Goal: Transaction & Acquisition: Purchase product/service

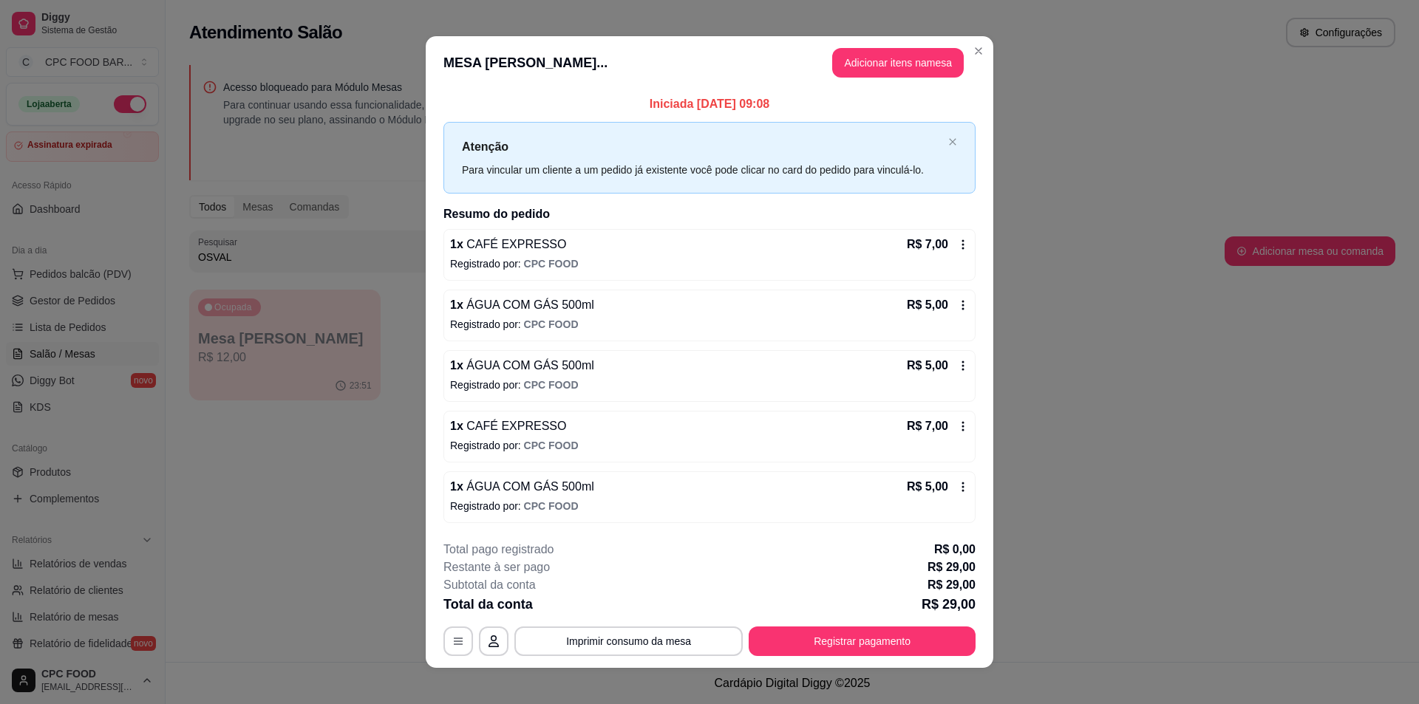
scroll to position [11, 0]
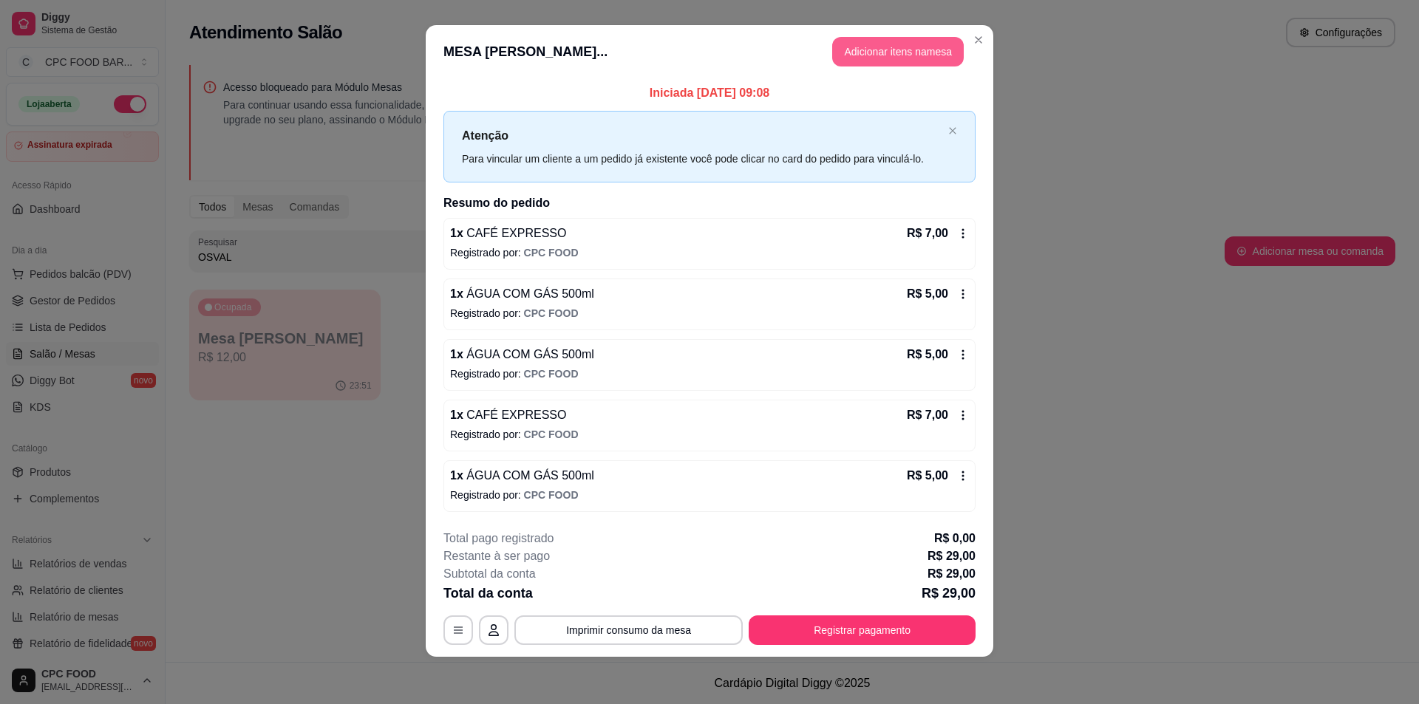
click at [847, 52] on button "Adicionar itens na mesa" at bounding box center [898, 52] width 132 height 30
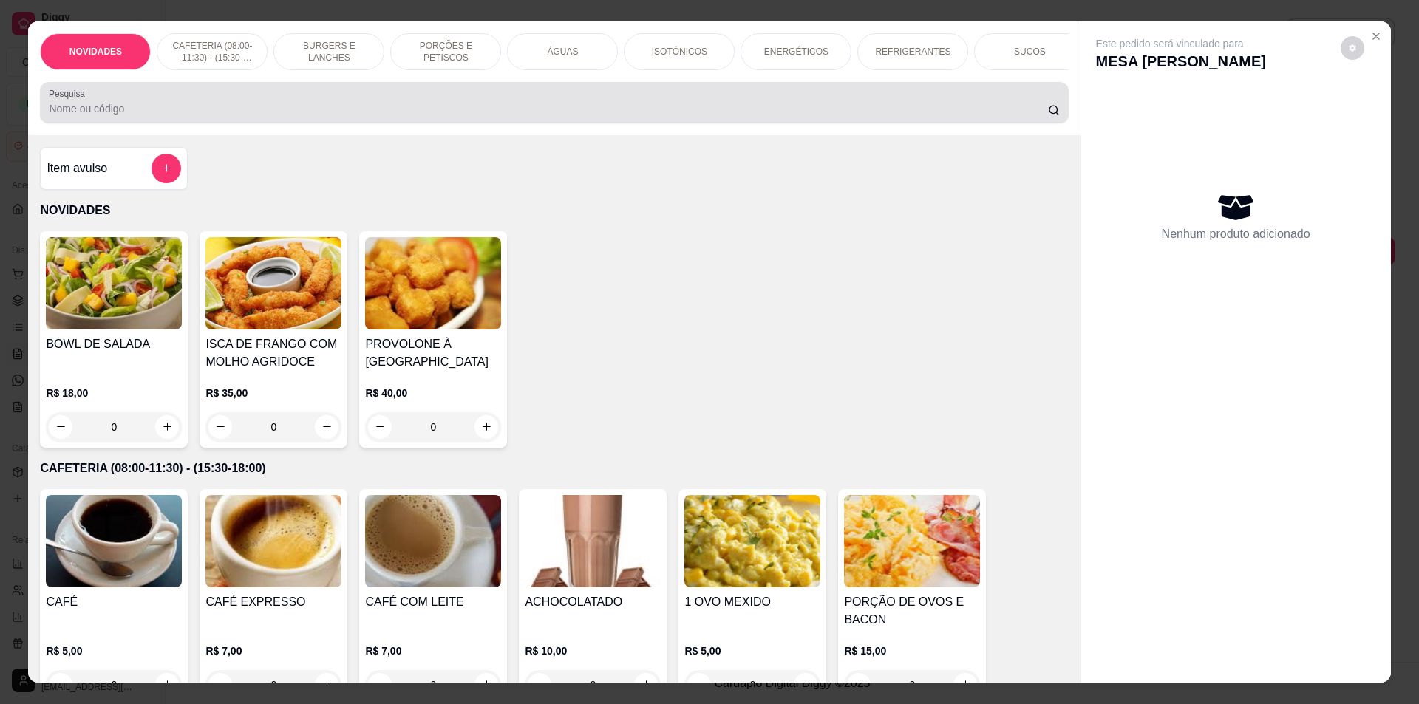
click at [572, 109] on div at bounding box center [554, 103] width 1010 height 30
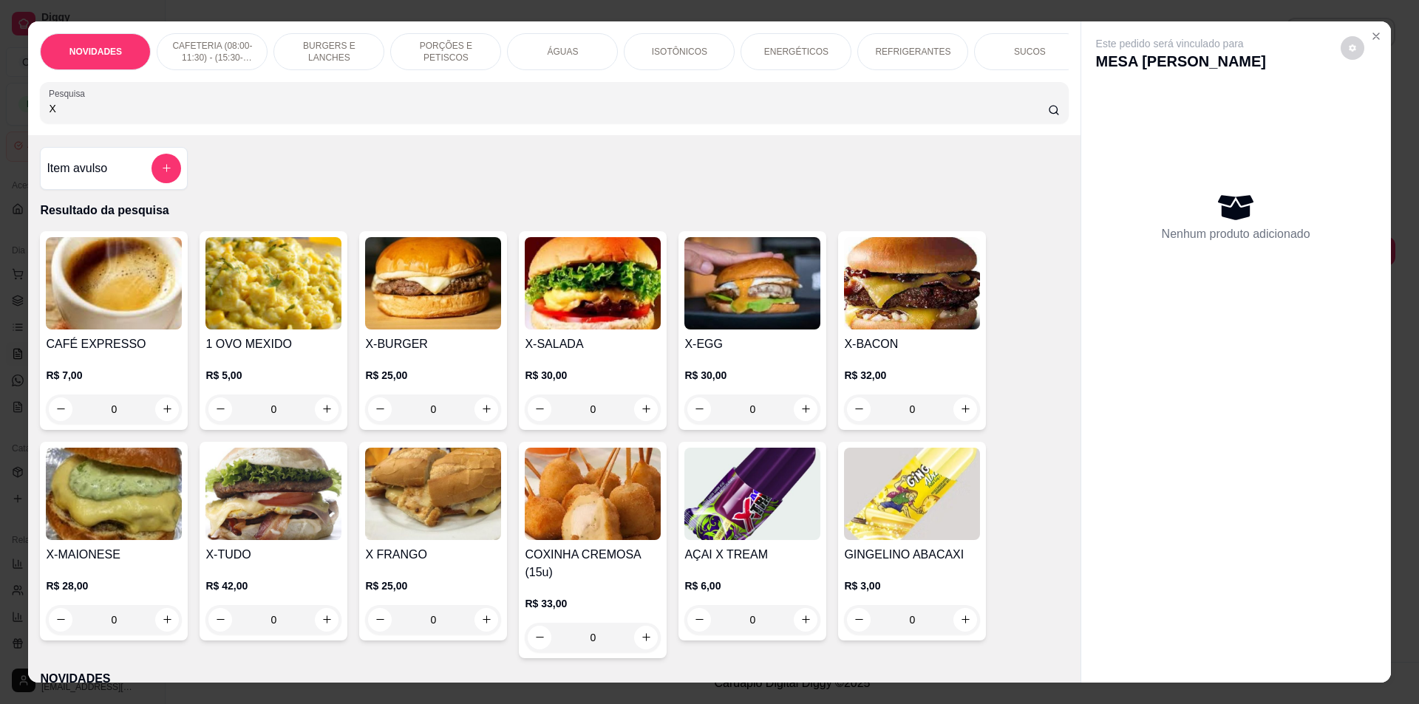
type input "X"
click at [646, 417] on div "0" at bounding box center [593, 410] width 136 height 30
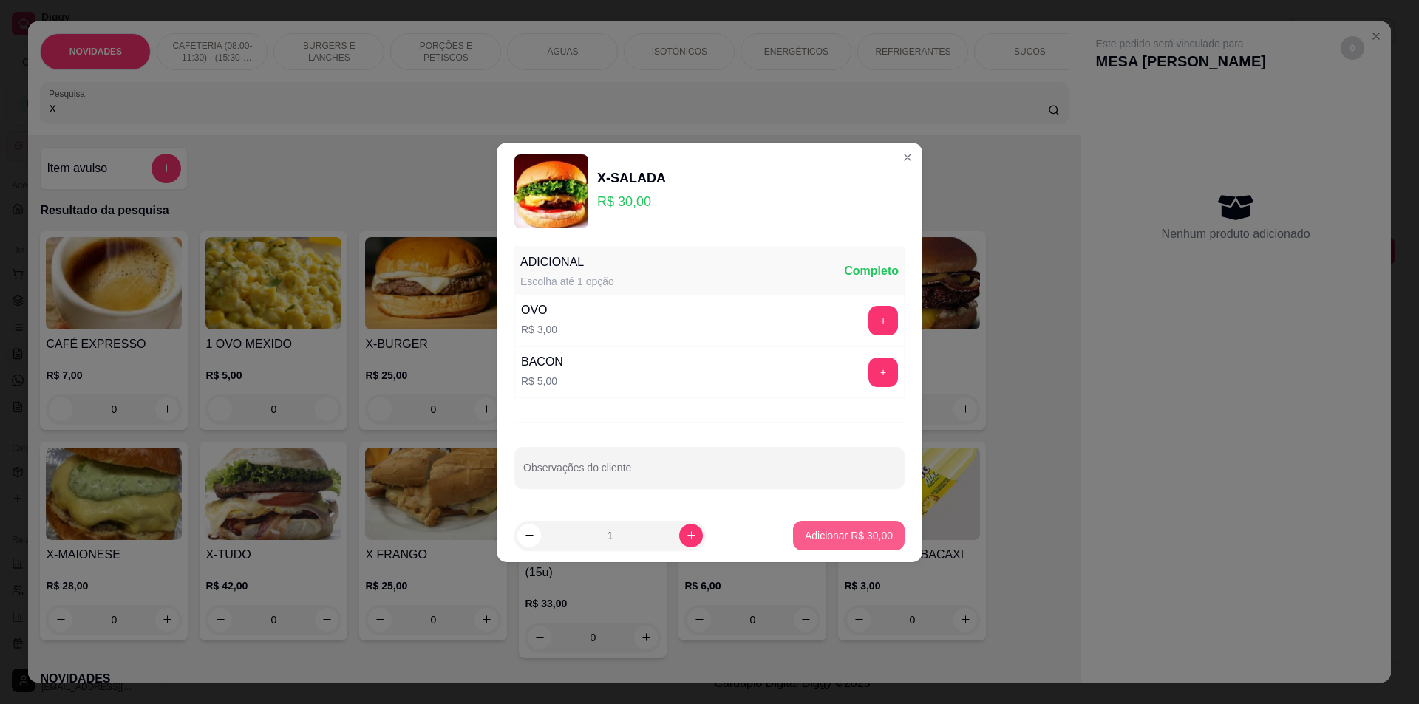
click at [838, 534] on p "Adicionar R$ 30,00" at bounding box center [849, 535] width 88 height 15
type input "1"
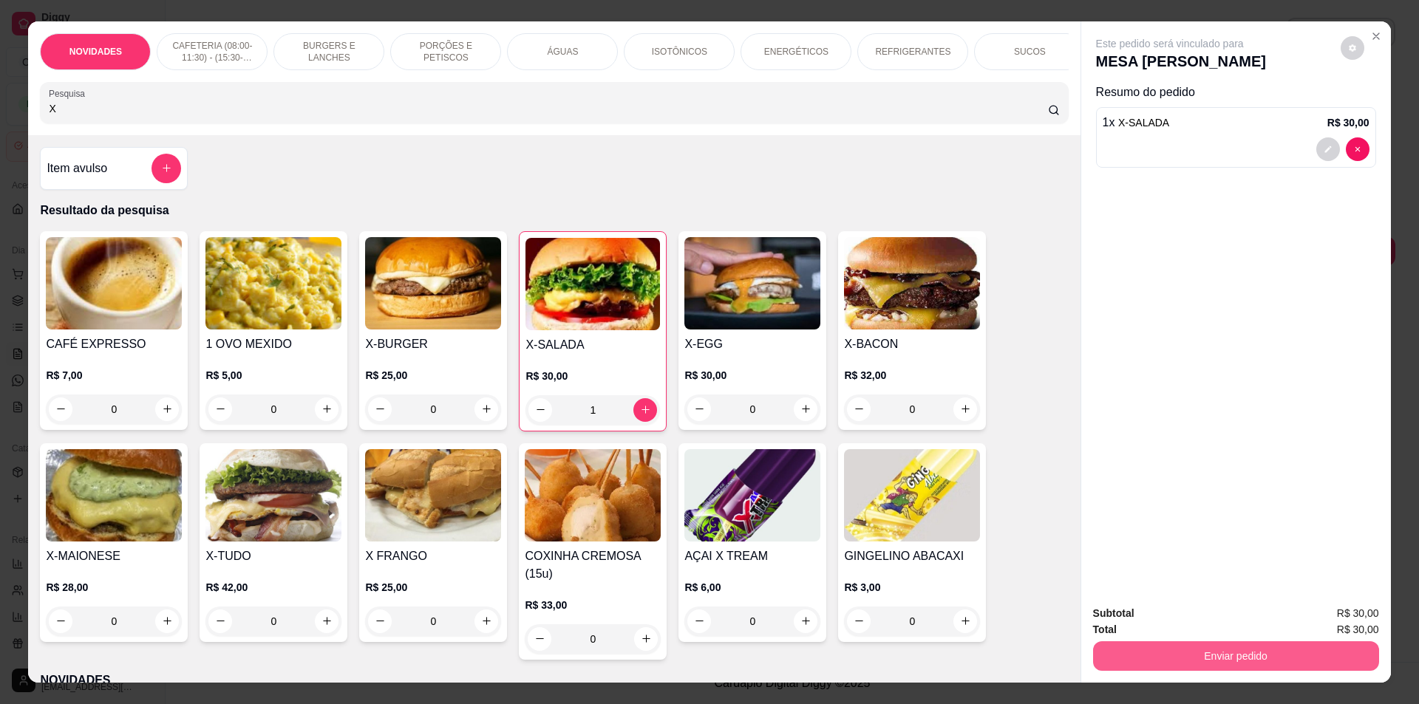
click at [1187, 645] on button "Enviar pedido" at bounding box center [1236, 656] width 286 height 30
click at [1185, 623] on button "Não registrar e enviar pedido" at bounding box center [1187, 620] width 154 height 28
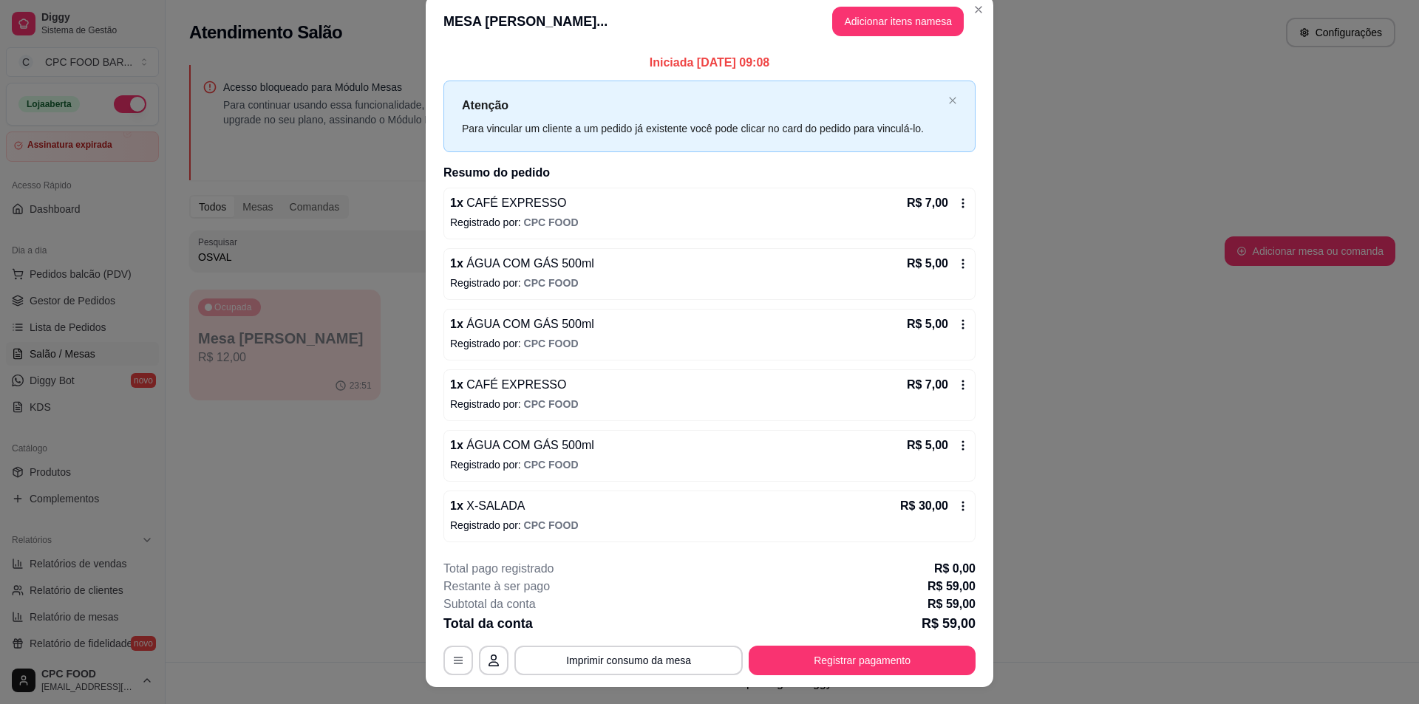
scroll to position [0, 0]
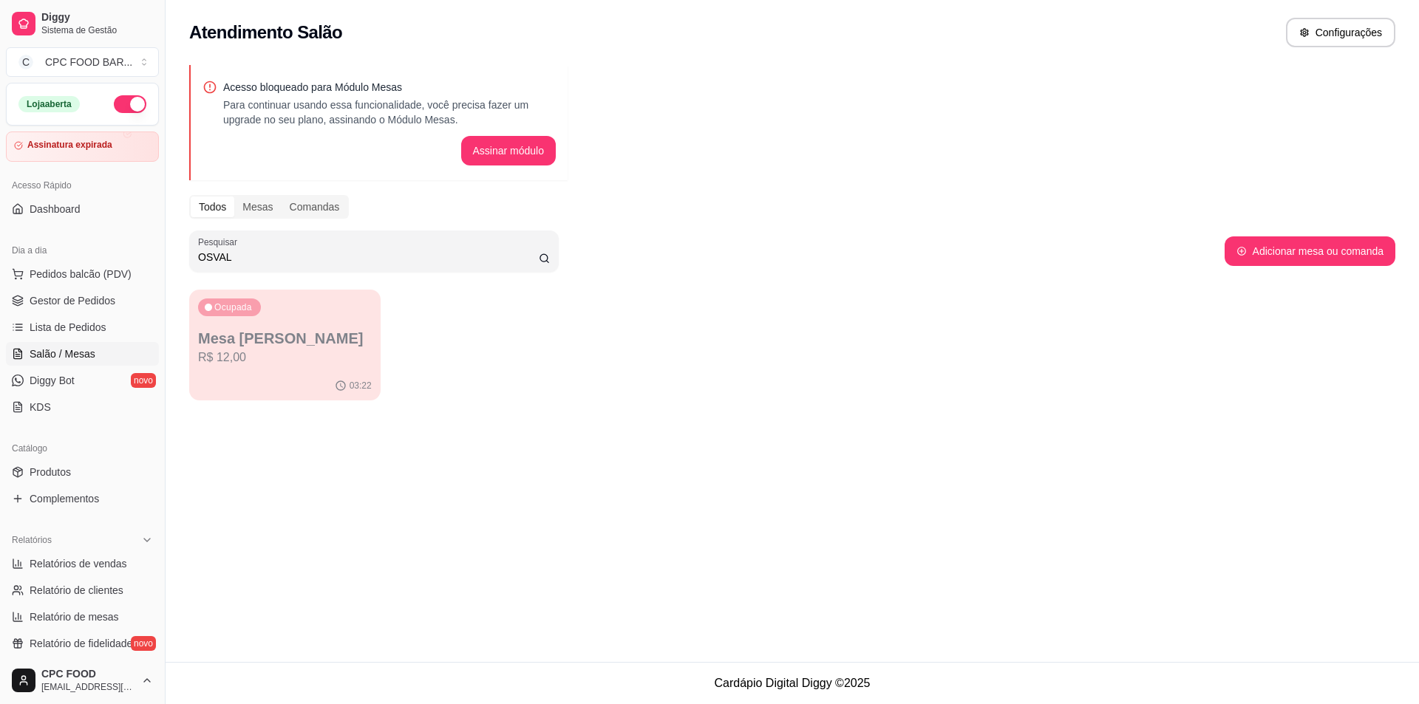
drag, startPoint x: 239, startPoint y: 259, endPoint x: 179, endPoint y: 235, distance: 64.4
click at [179, 235] on div "Acesso bloqueado para Módulo Mesas Para continuar usando essa funcionalidade, v…" at bounding box center [792, 237] width 1253 height 362
type input "ENIO"
click at [251, 350] on p "R$ 2.051,00" at bounding box center [285, 357] width 168 height 17
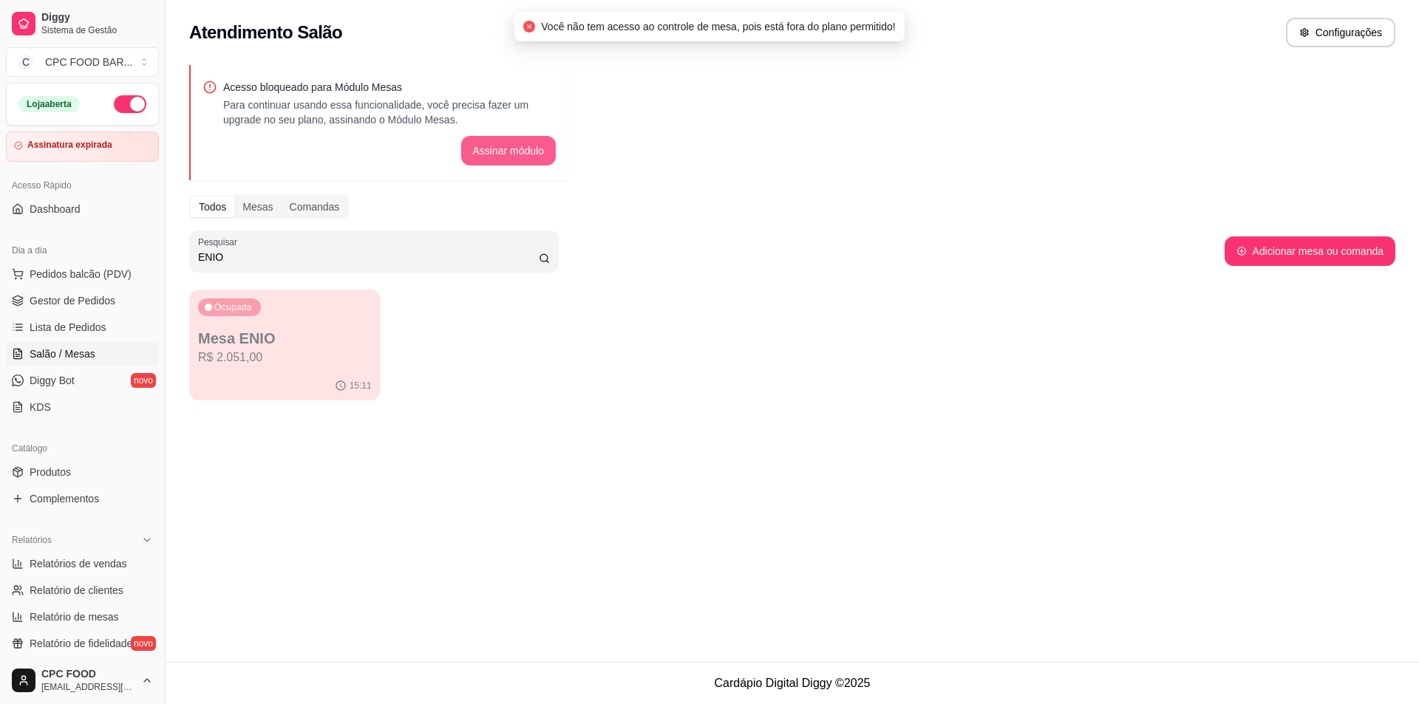
click at [522, 145] on button "Assinar módulo" at bounding box center [508, 151] width 95 height 30
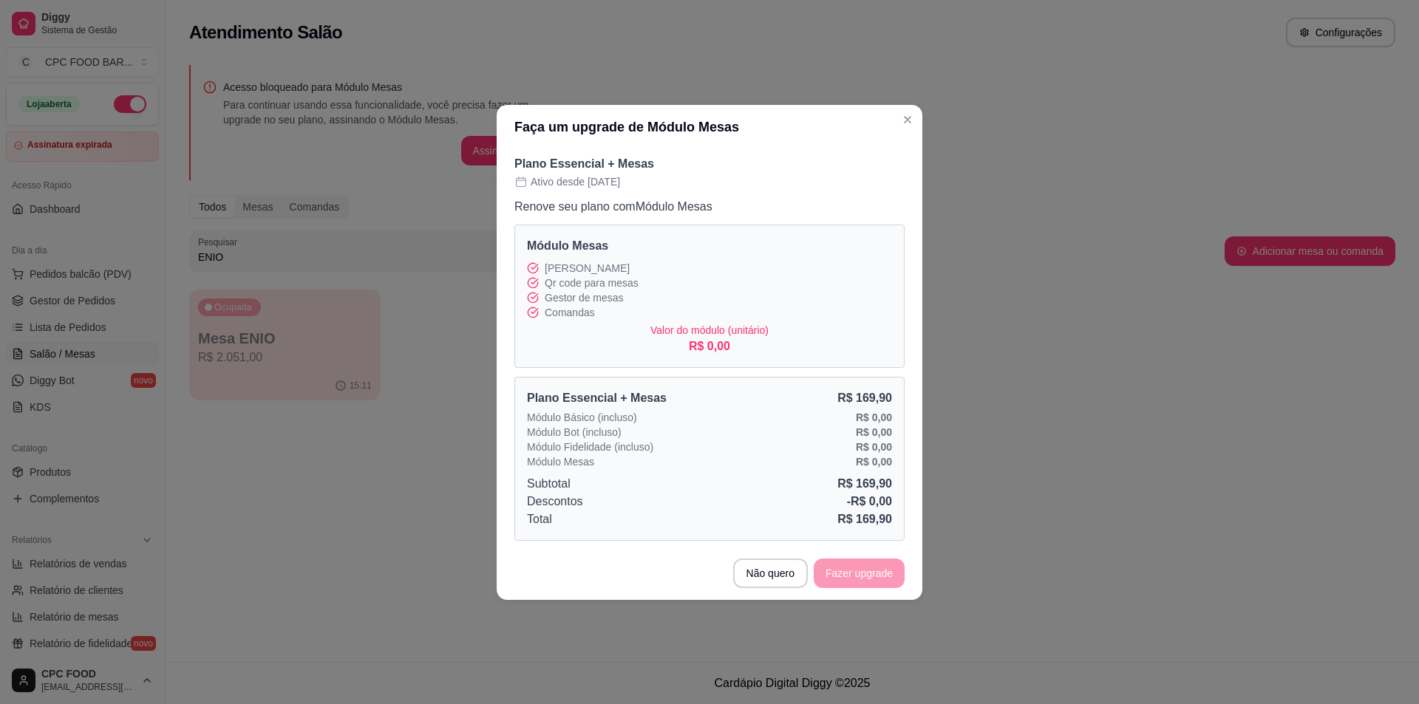
click at [686, 295] on p "Gestor de mesas" at bounding box center [709, 297] width 365 height 15
click at [740, 340] on div "Valor do módulo (unitário) R$ 0,00" at bounding box center [709, 339] width 365 height 33
click at [750, 475] on div "Subtotal R$ 169,90" at bounding box center [709, 484] width 365 height 18
click at [734, 352] on div "Valor do módulo (unitário) R$ 0,00" at bounding box center [709, 339] width 365 height 33
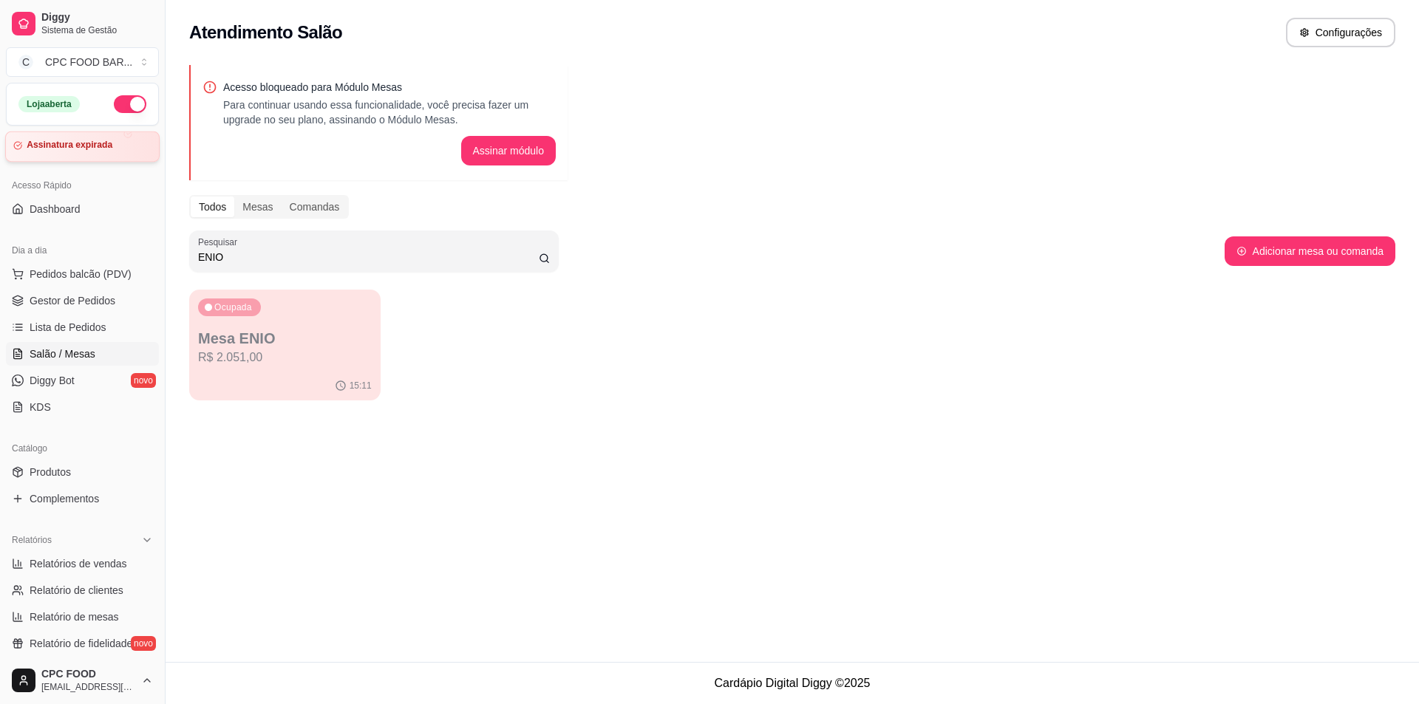
click at [83, 150] on article "Assinatura expirada" at bounding box center [70, 145] width 86 height 11
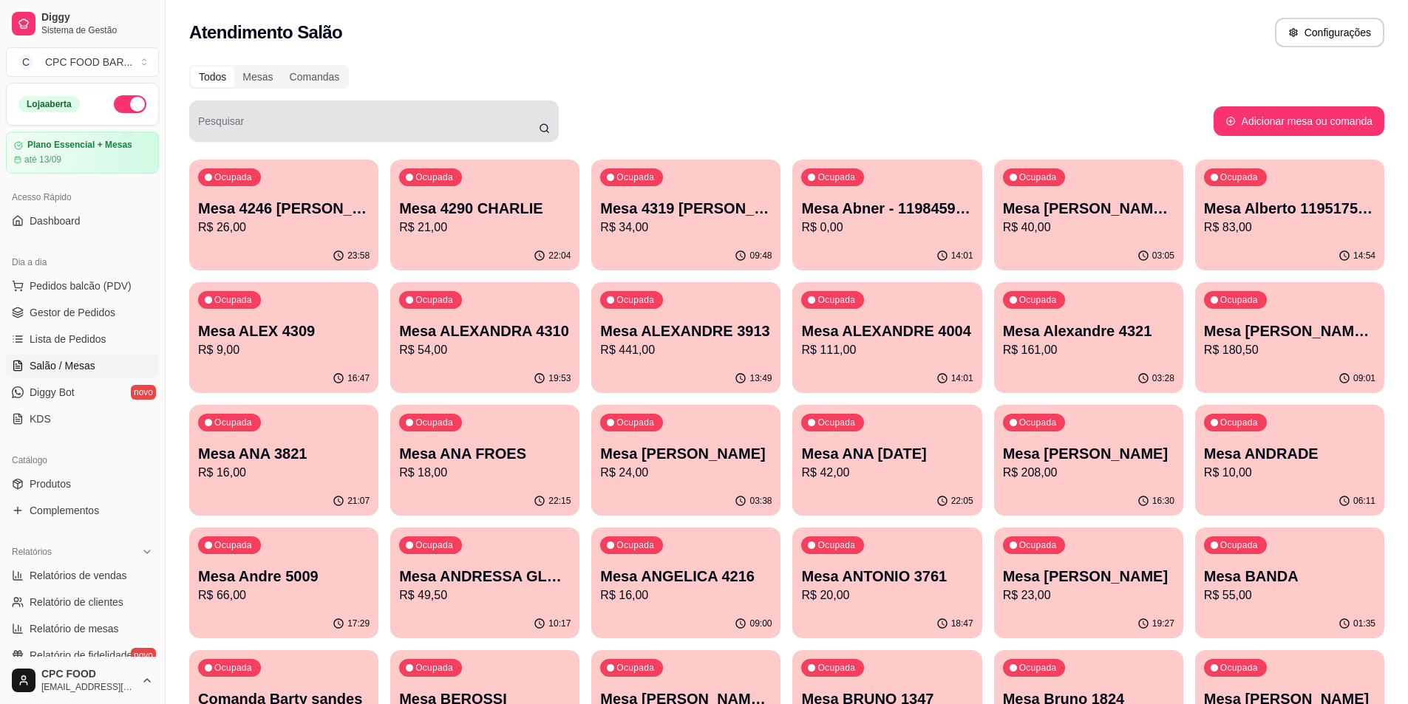
click at [409, 119] on div at bounding box center [374, 121] width 352 height 30
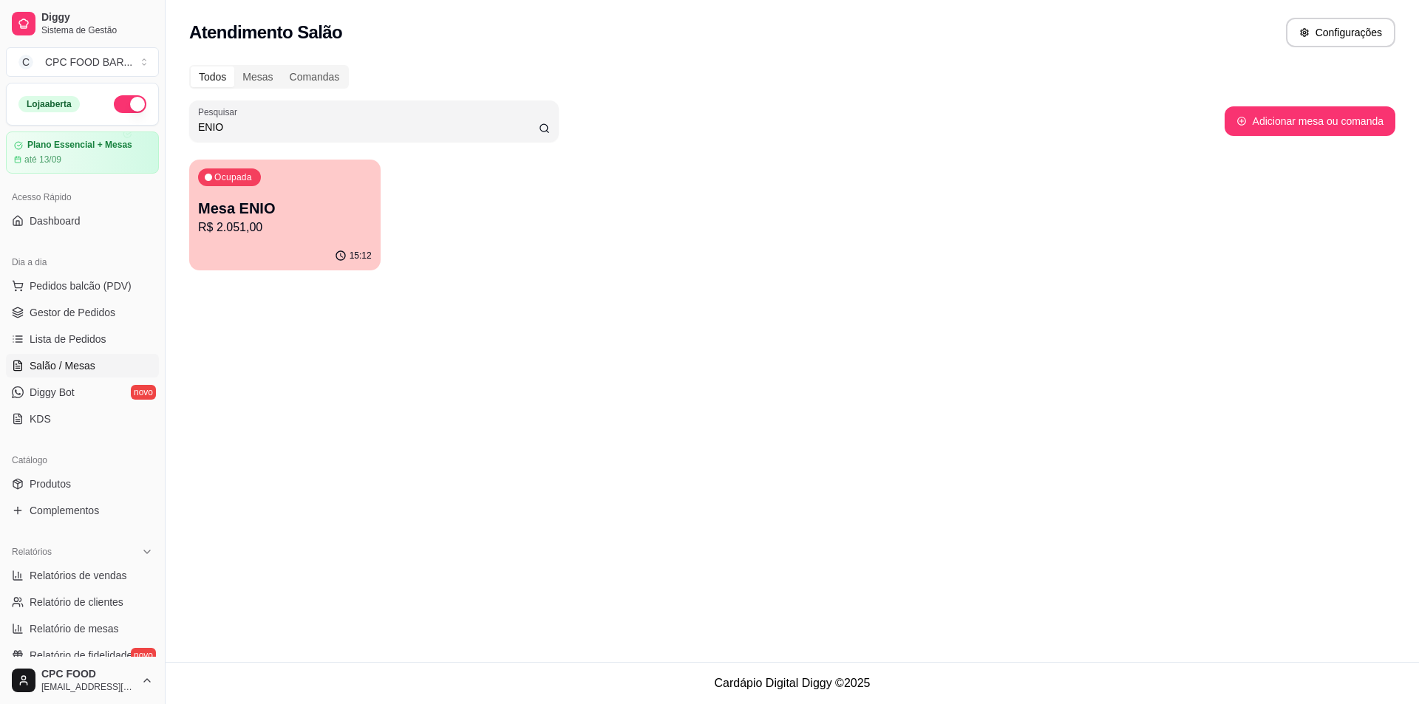
type input "ENIO"
click at [311, 214] on p "Mesa ENIO" at bounding box center [285, 208] width 174 height 21
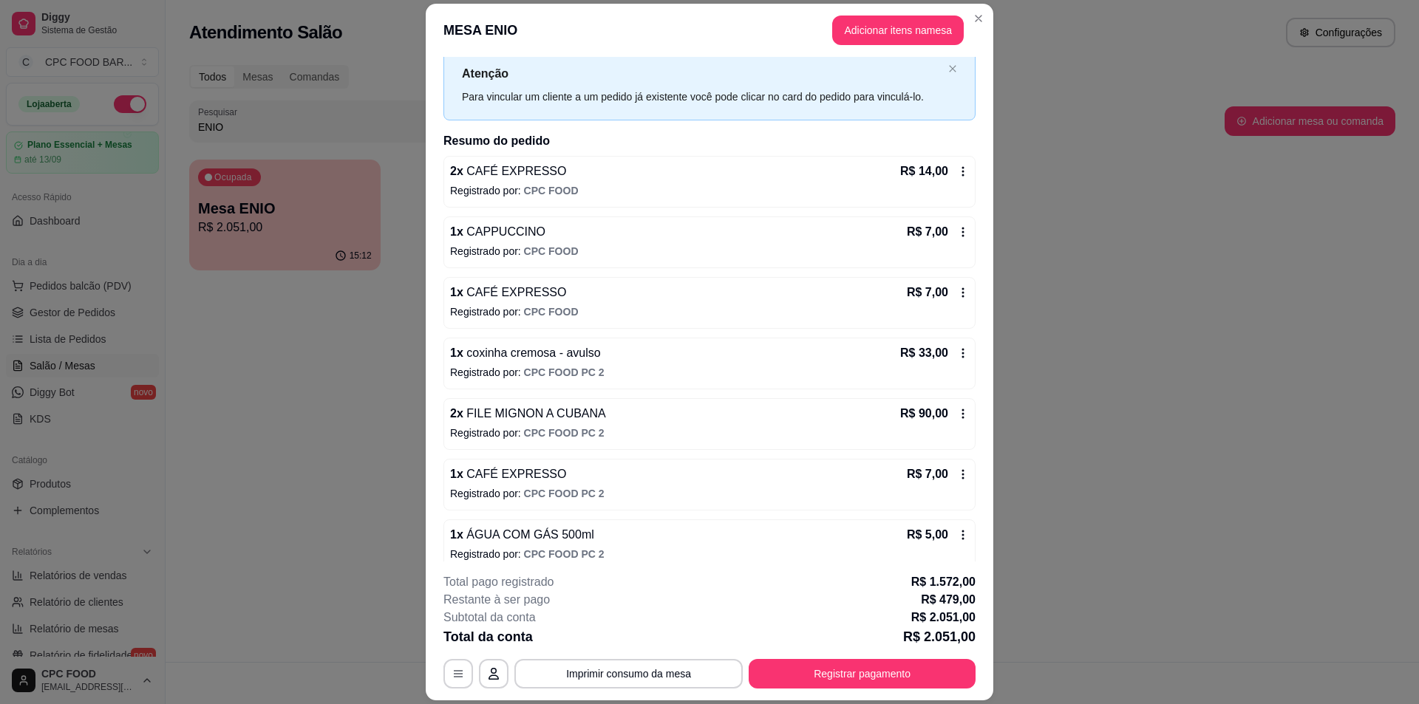
scroll to position [74, 0]
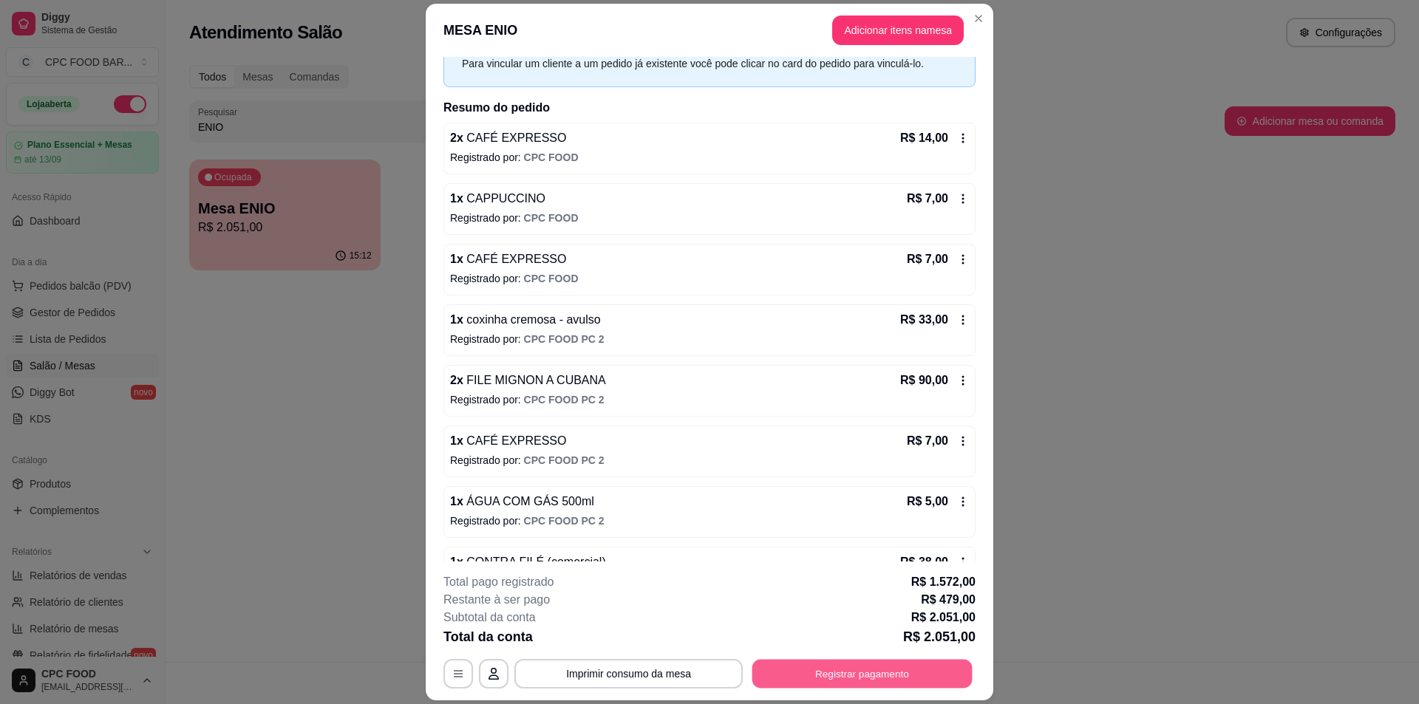
click at [810, 678] on button "Registrar pagamento" at bounding box center [862, 674] width 220 height 29
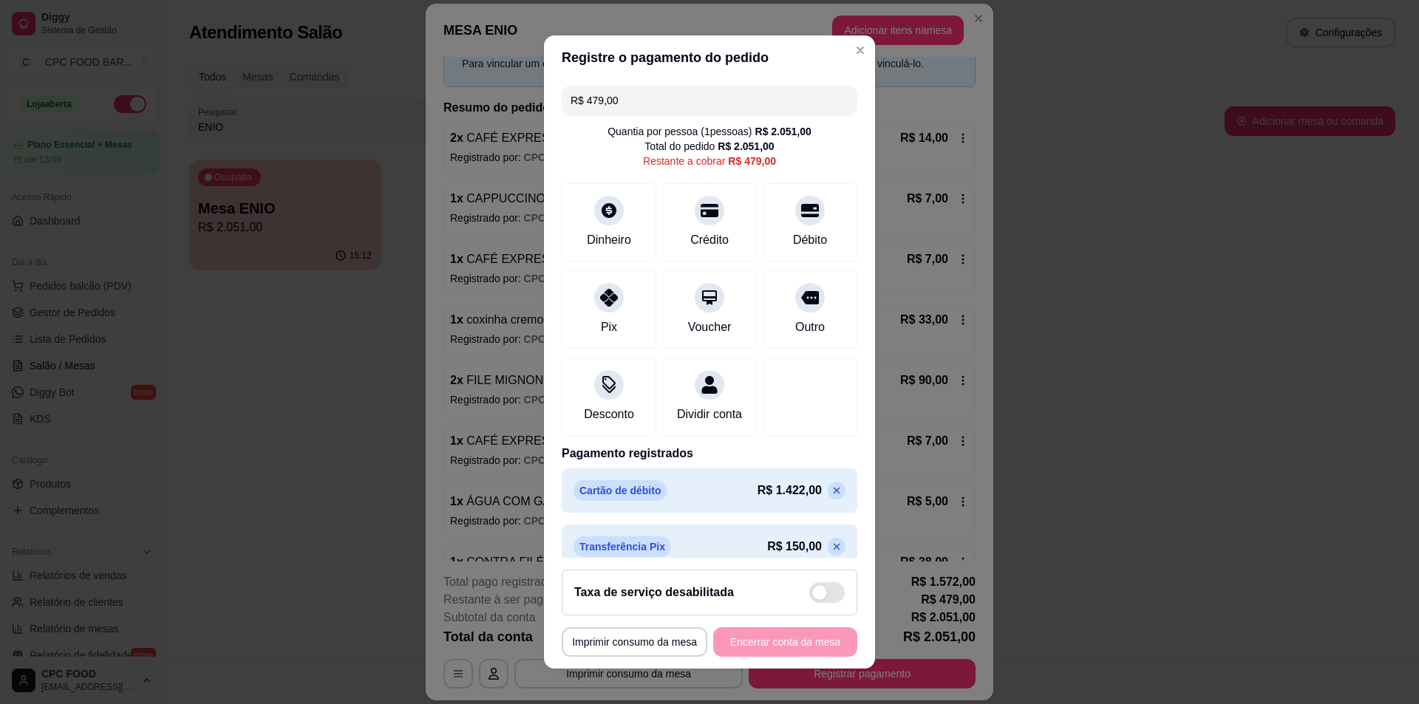
drag, startPoint x: 650, startPoint y: 105, endPoint x: 548, endPoint y: 93, distance: 103.4
click at [548, 93] on div "R$ 479,00 Quantia por pessoa ( 1 pessoas) R$ 2.051,00 Total do pedido R$ 2.051,…" at bounding box center [709, 319] width 331 height 479
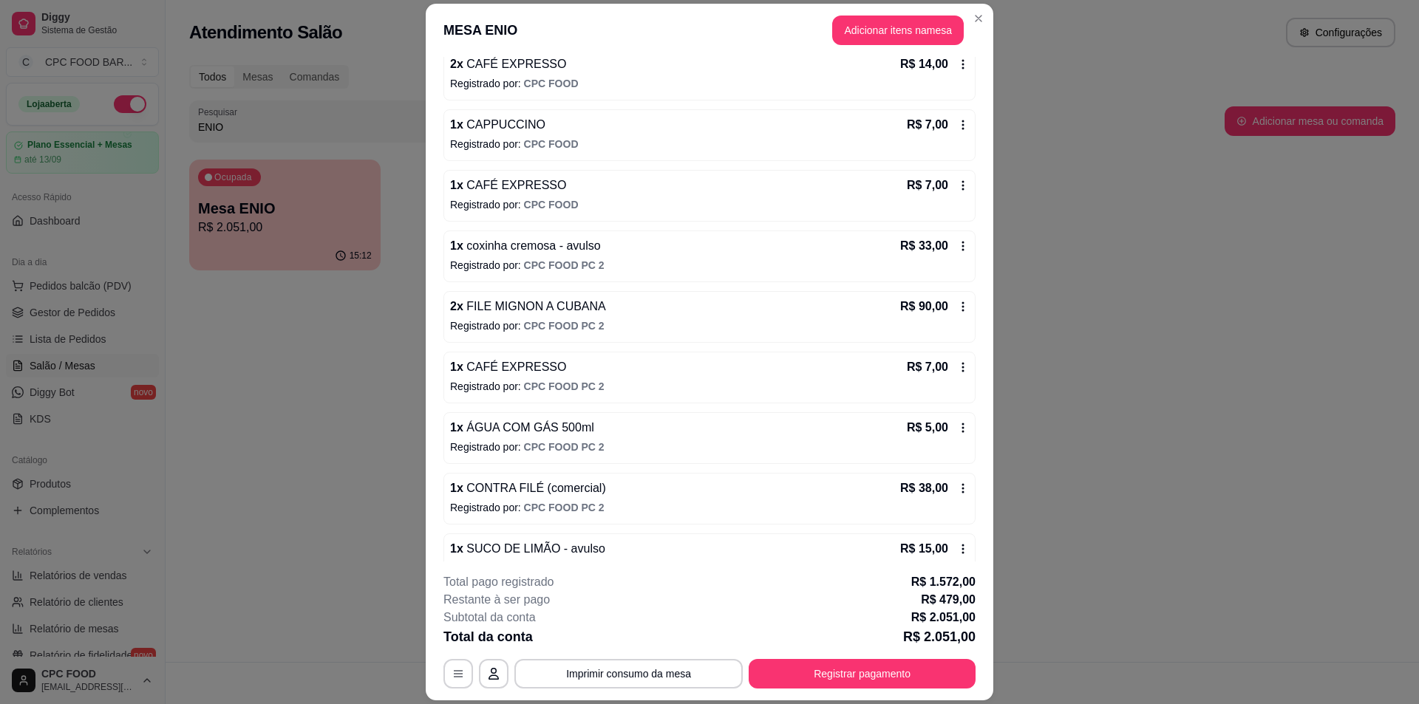
scroll to position [222, 0]
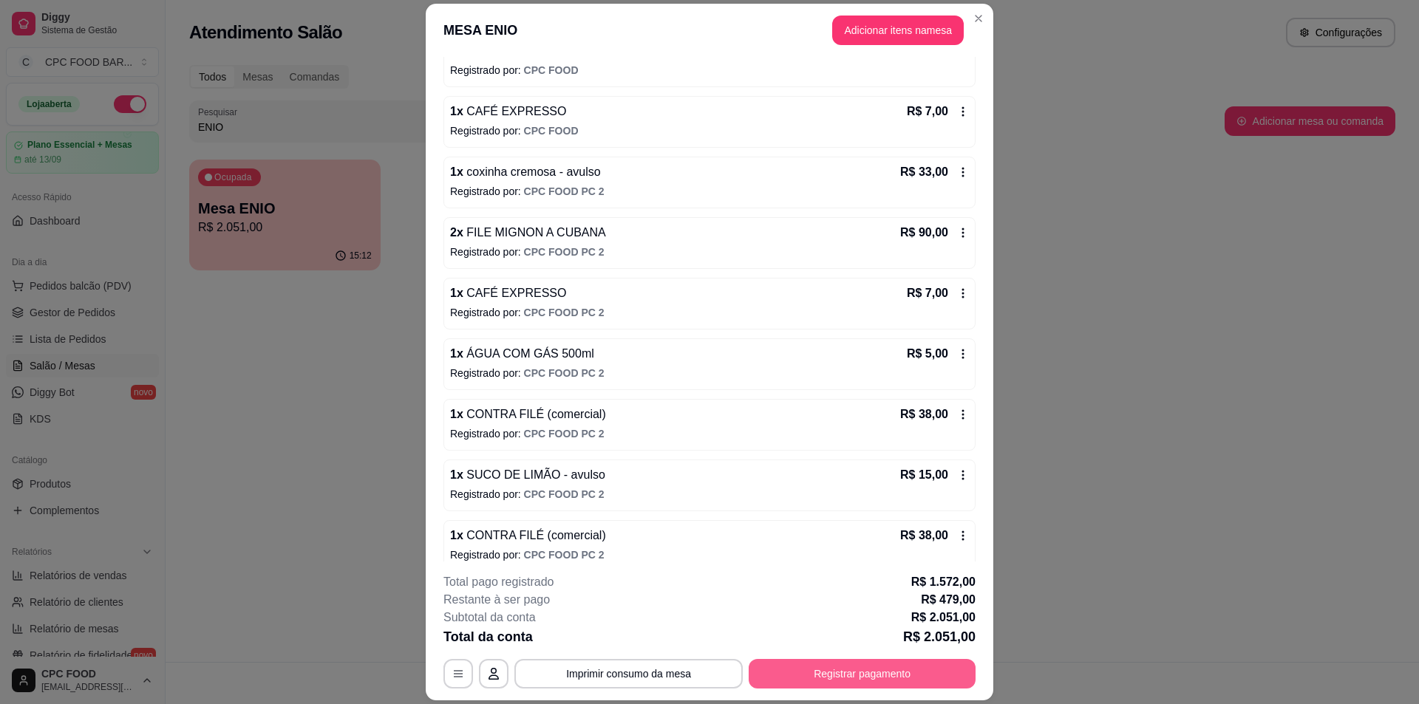
click at [841, 668] on button "Registrar pagamento" at bounding box center [862, 674] width 227 height 30
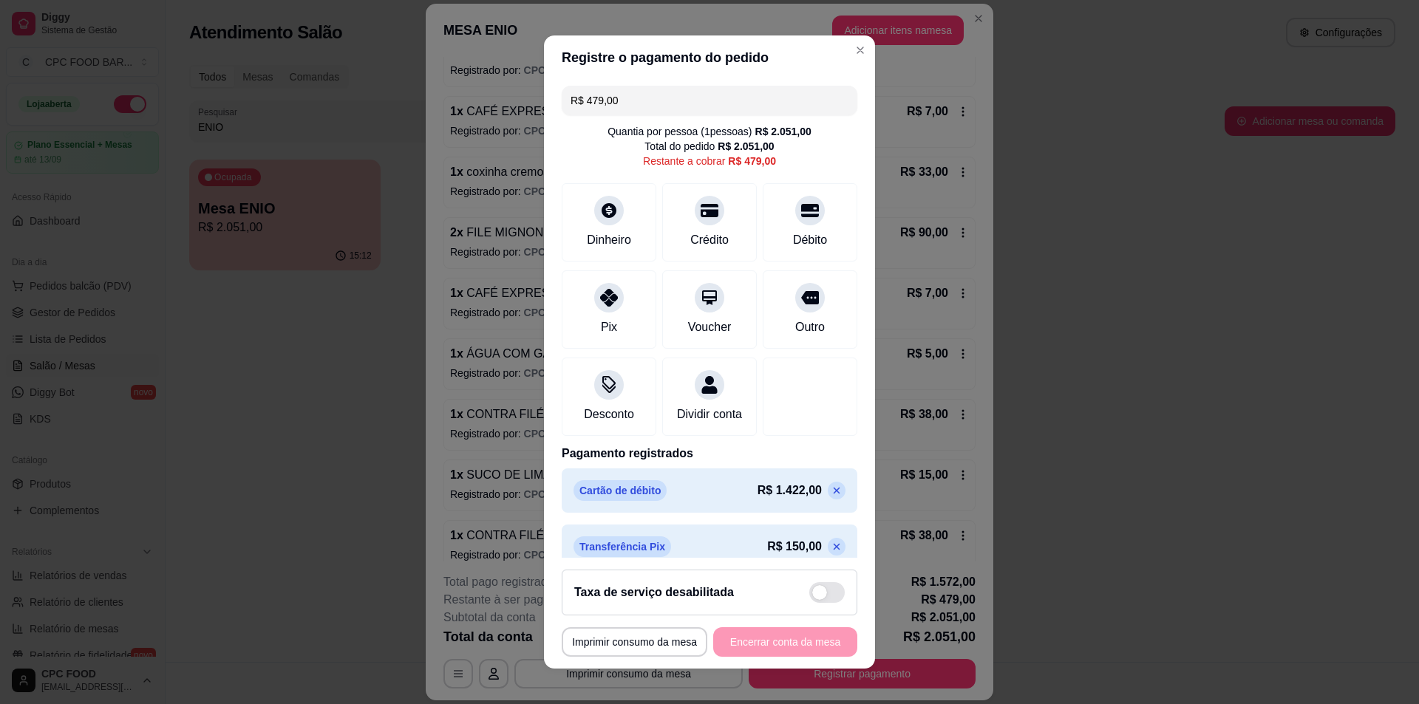
drag, startPoint x: 621, startPoint y: 95, endPoint x: 559, endPoint y: 78, distance: 65.1
click at [559, 78] on section "**********" at bounding box center [709, 352] width 331 height 634
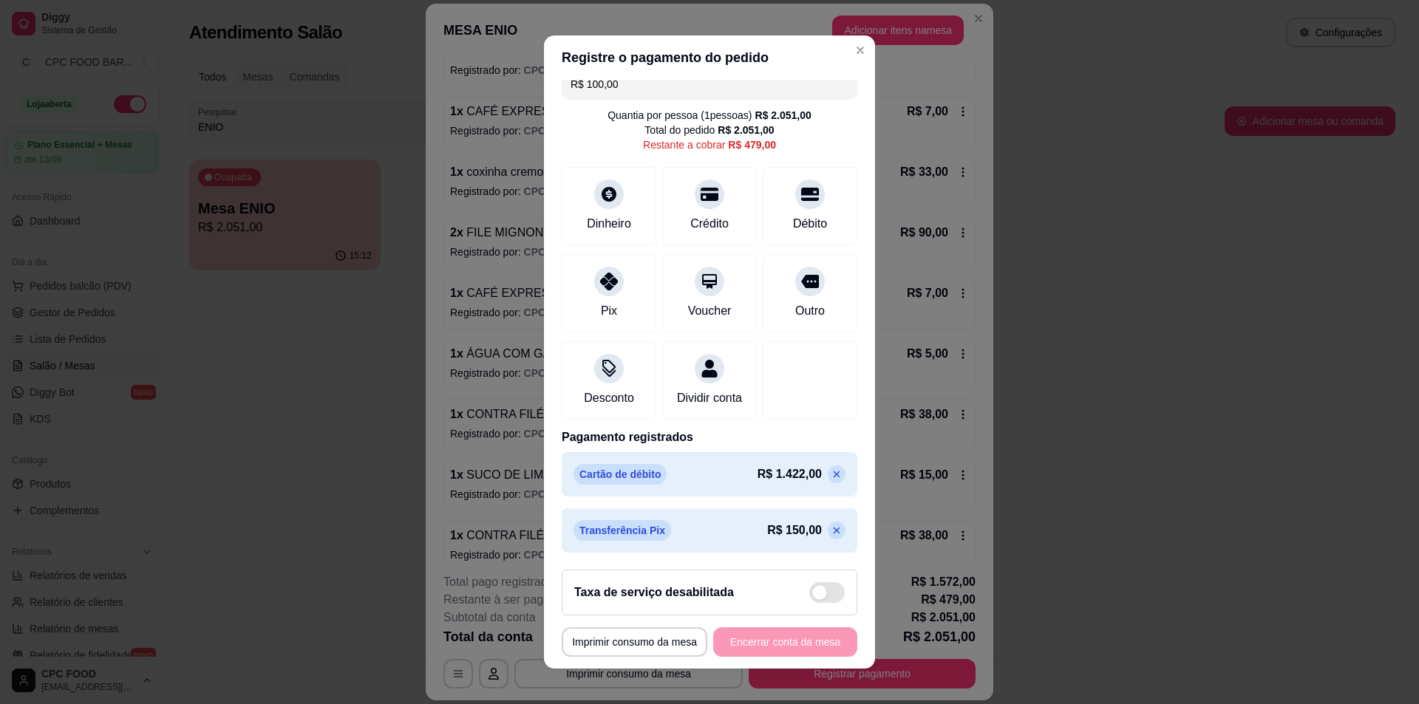
scroll to position [12, 0]
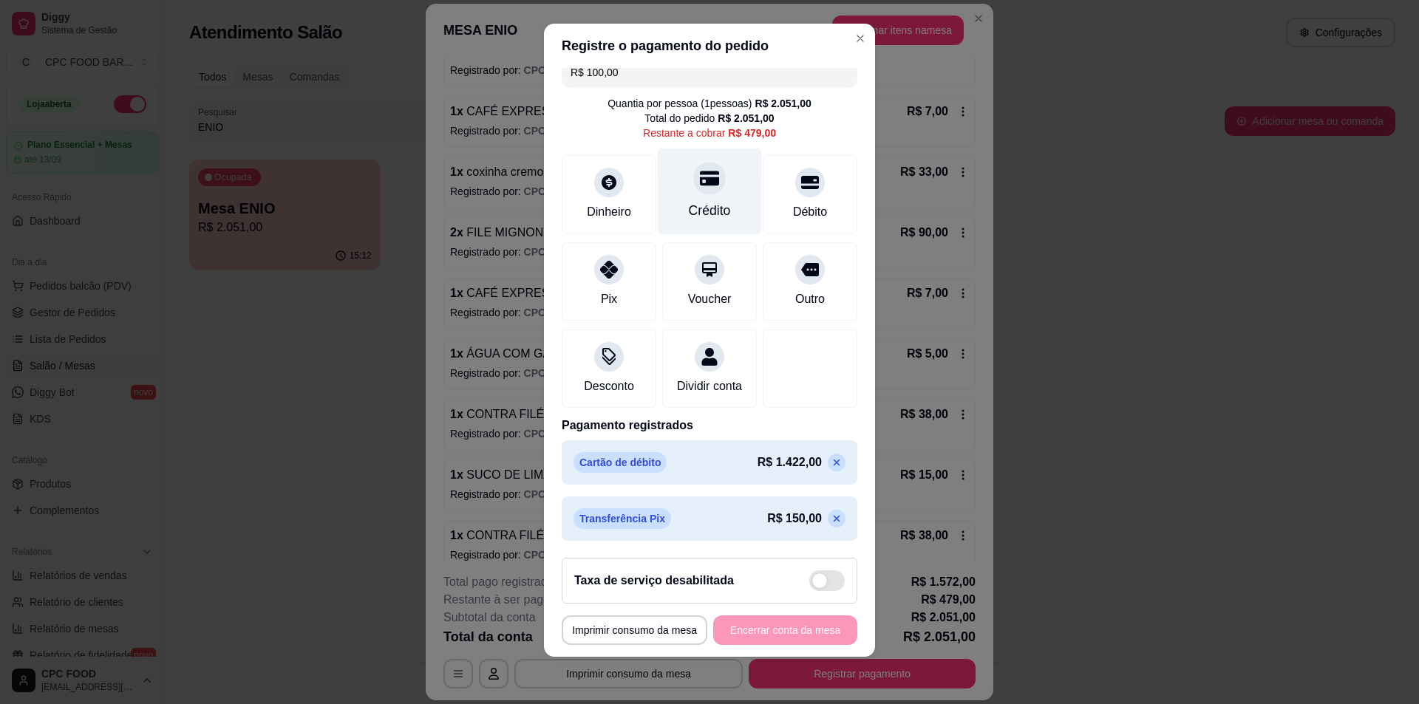
click at [689, 206] on div "Crédito" at bounding box center [710, 191] width 104 height 86
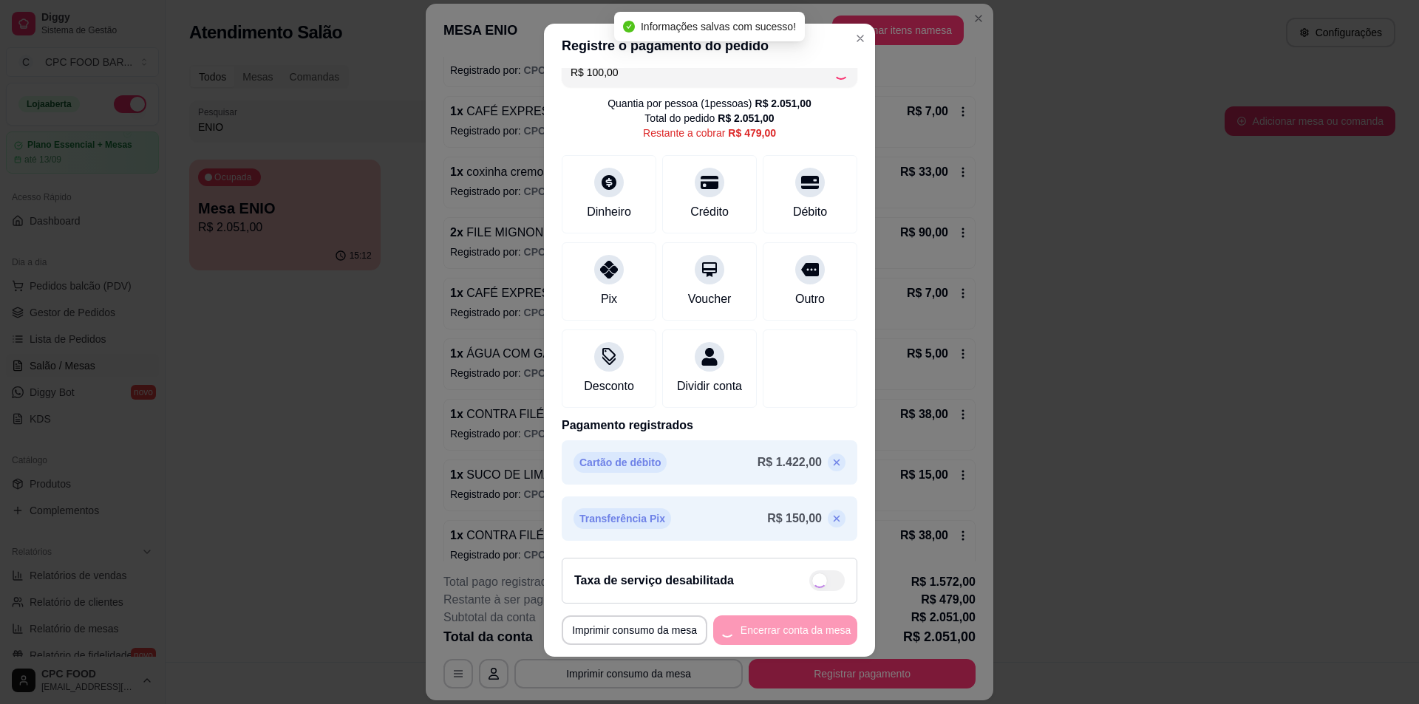
type input "R$ 379,00"
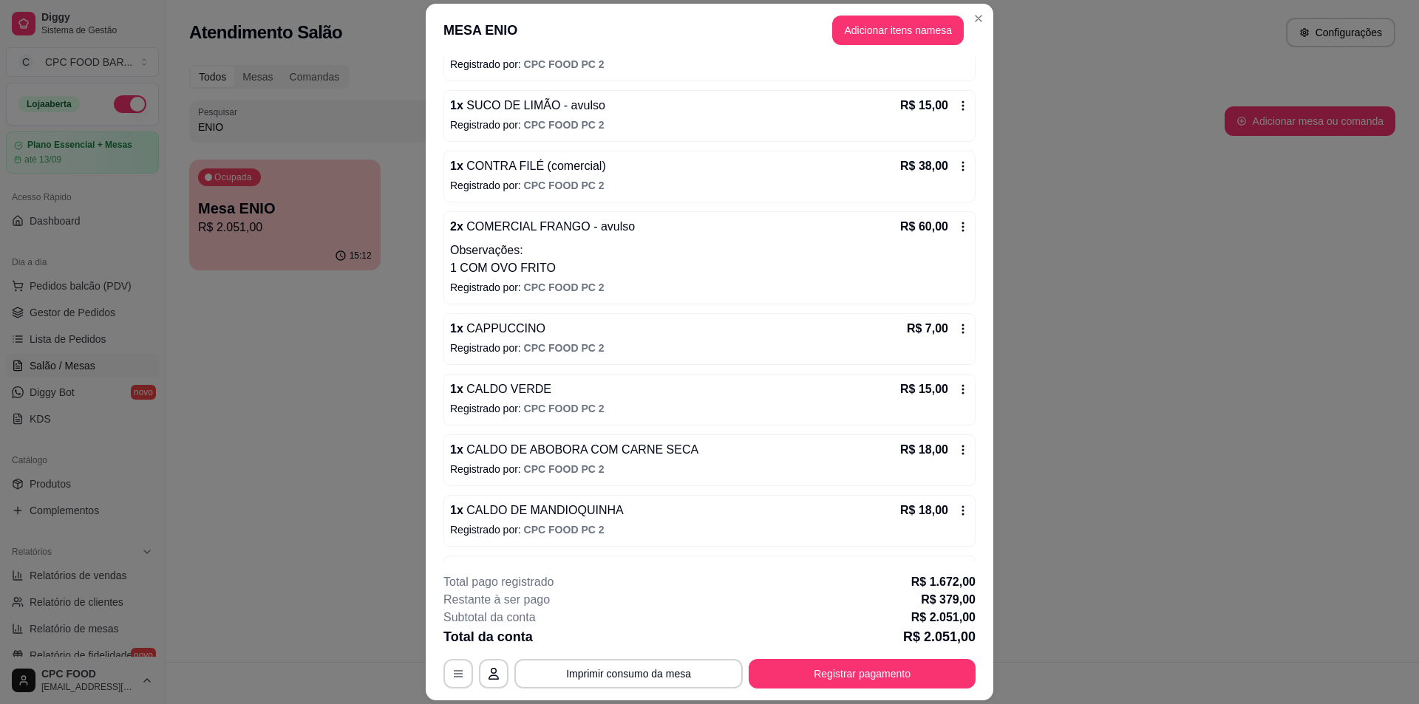
scroll to position [0, 0]
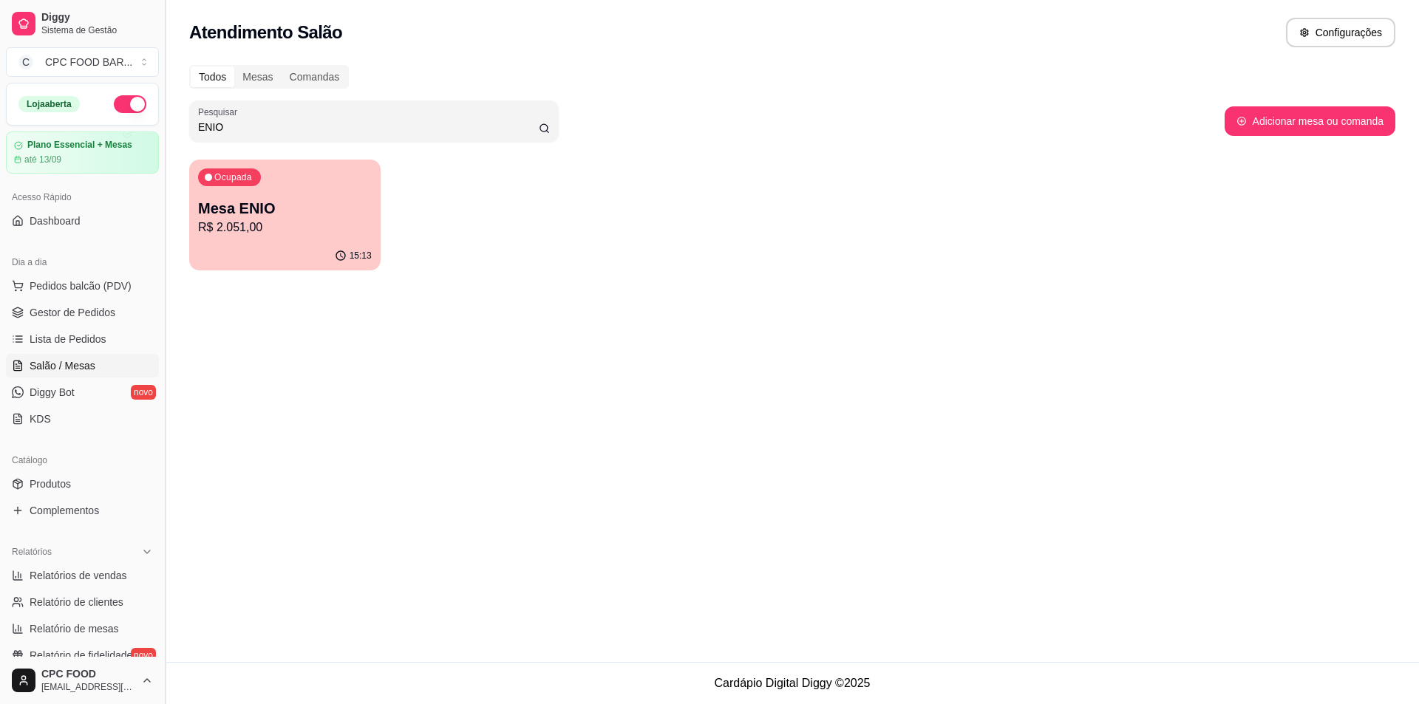
drag, startPoint x: 240, startPoint y: 123, endPoint x: 166, endPoint y: 114, distance: 74.5
click at [166, 114] on div "Diggy Sistema de Gestão C CPC FOOD BAR ... Loja aberta Plano Essencial + Mesas …" at bounding box center [709, 352] width 1419 height 704
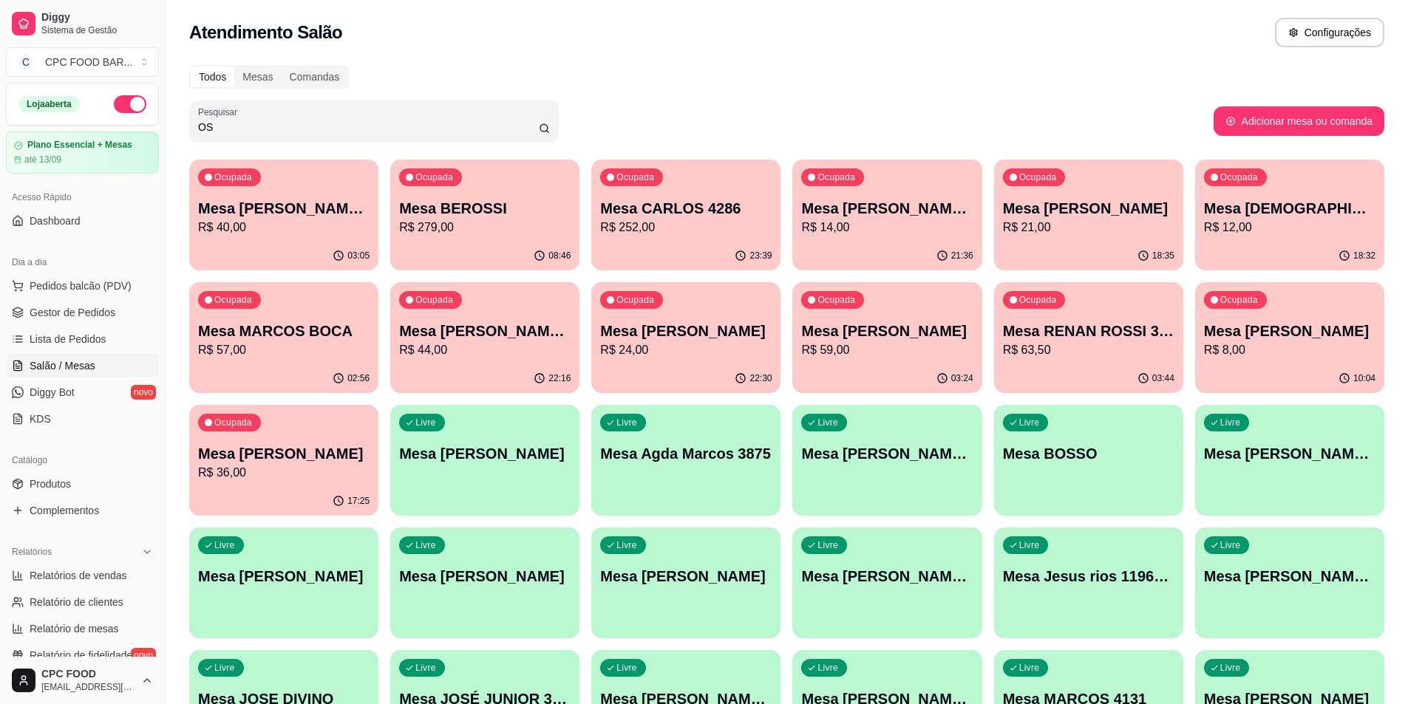
type input "O"
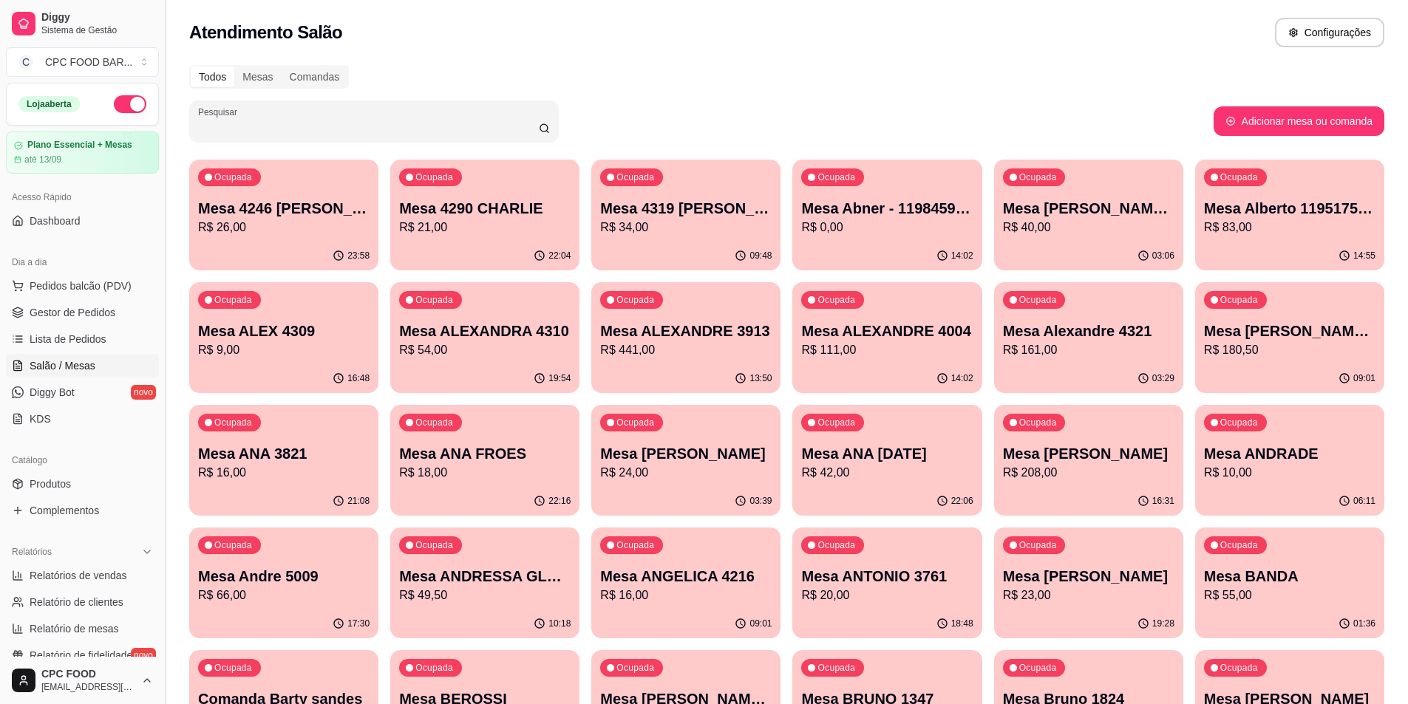
drag, startPoint x: 217, startPoint y: 119, endPoint x: 160, endPoint y: 110, distance: 57.6
click at [75, 287] on span "Pedidos balcão (PDV)" at bounding box center [81, 286] width 102 height 15
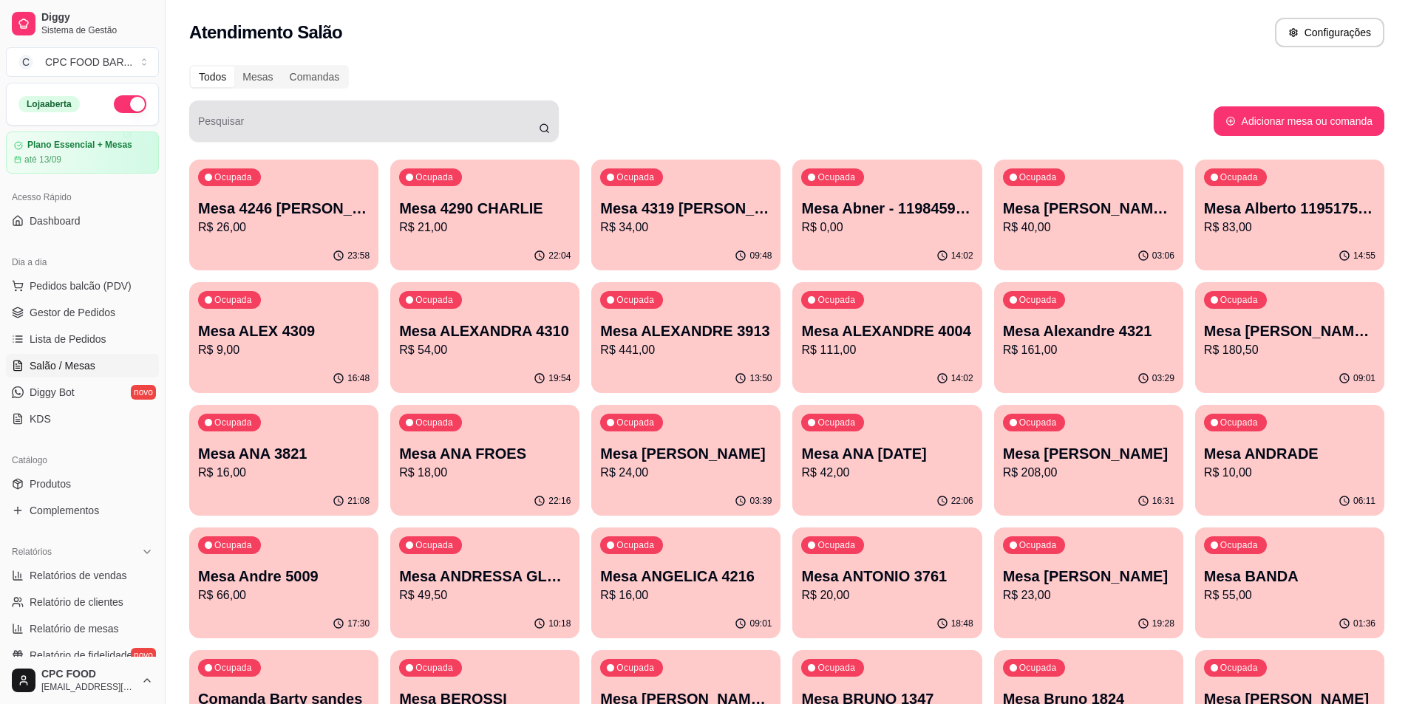
click at [327, 112] on div at bounding box center [374, 121] width 352 height 30
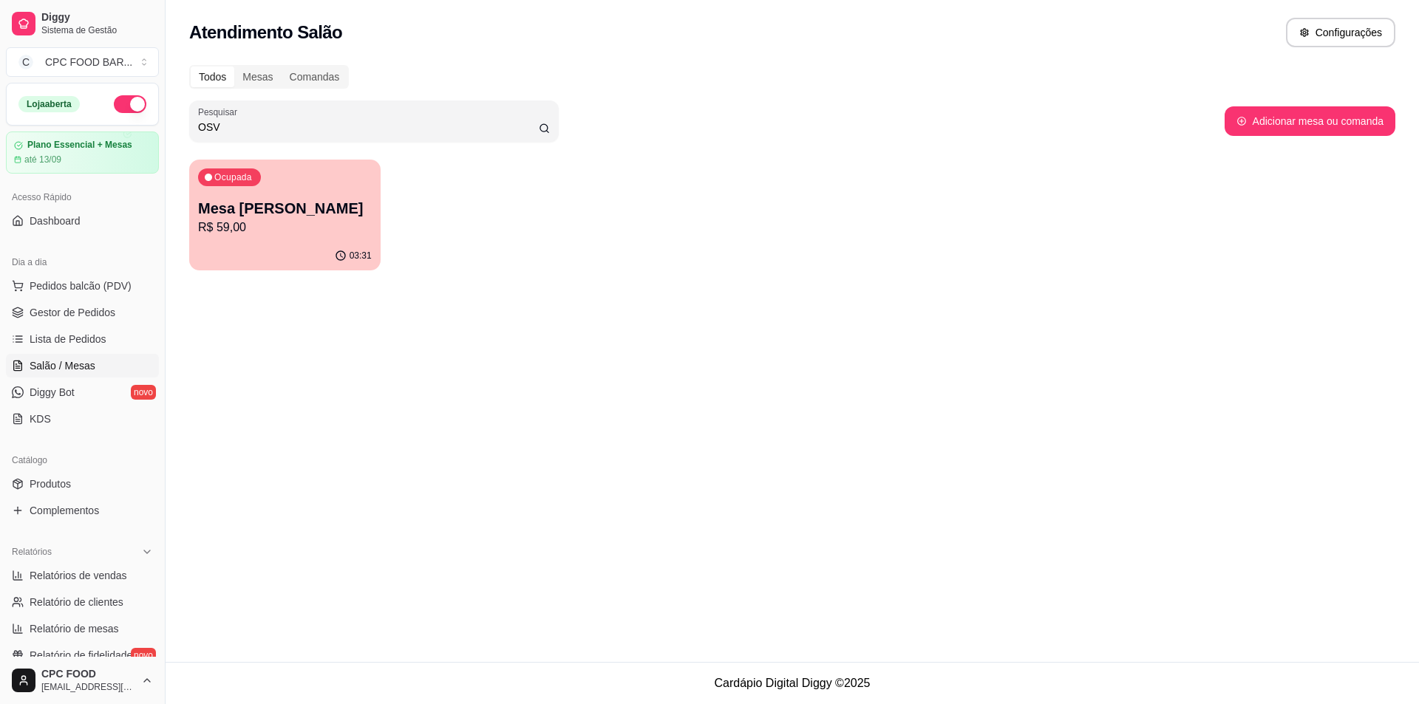
type input "OSV"
click at [311, 232] on p "R$ 59,00" at bounding box center [285, 228] width 174 height 18
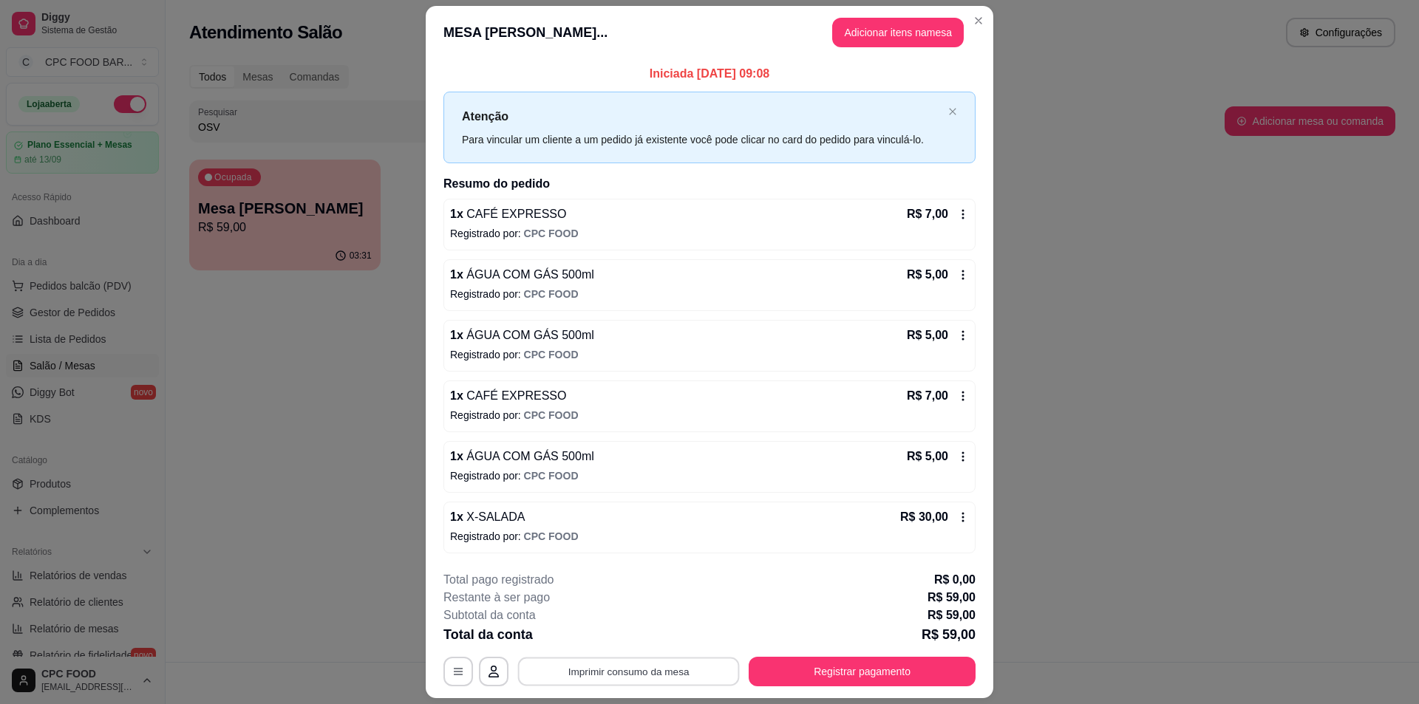
click at [626, 667] on button "Imprimir consumo da mesa" at bounding box center [629, 672] width 222 height 29
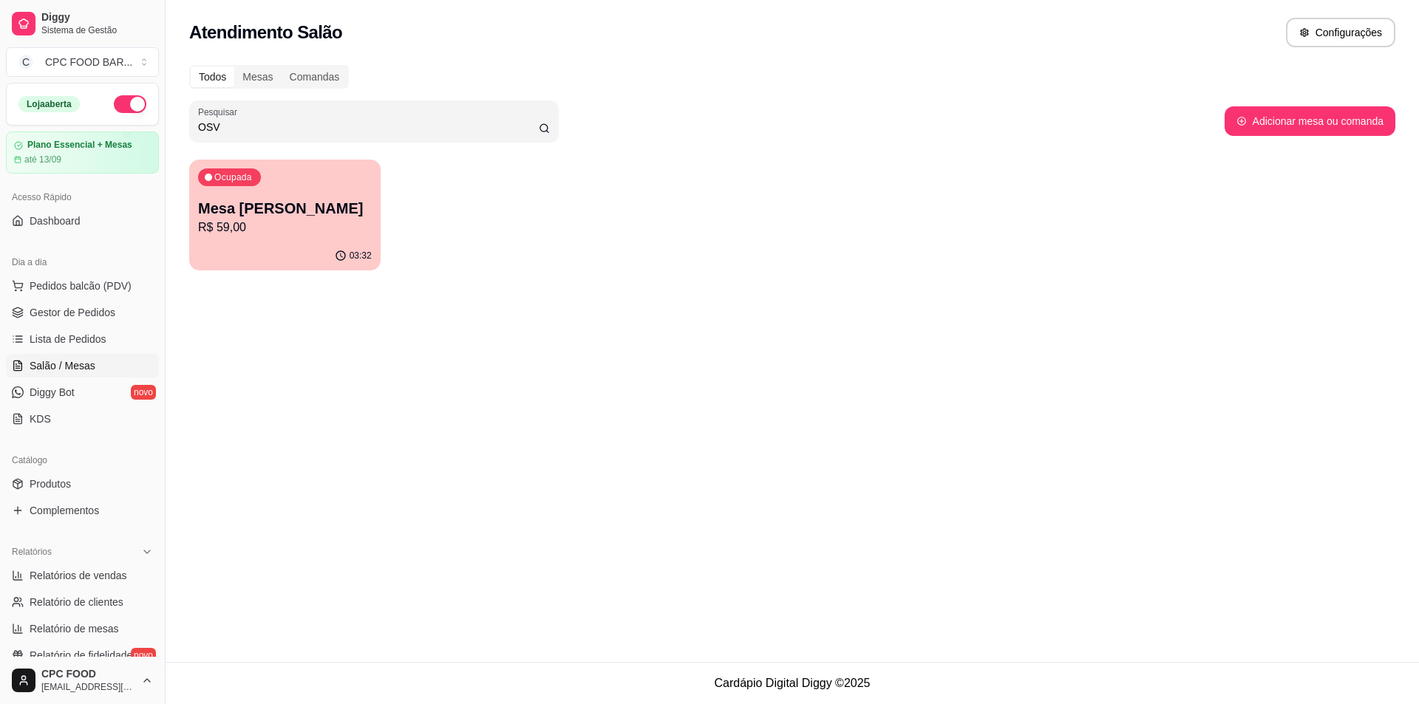
drag, startPoint x: 248, startPoint y: 126, endPoint x: 137, endPoint y: 118, distance: 110.4
click at [134, 118] on div "Diggy Sistema de Gestão C CPC FOOD BAR ... Loja aberta Plano Essencial + Mesas …" at bounding box center [709, 352] width 1419 height 704
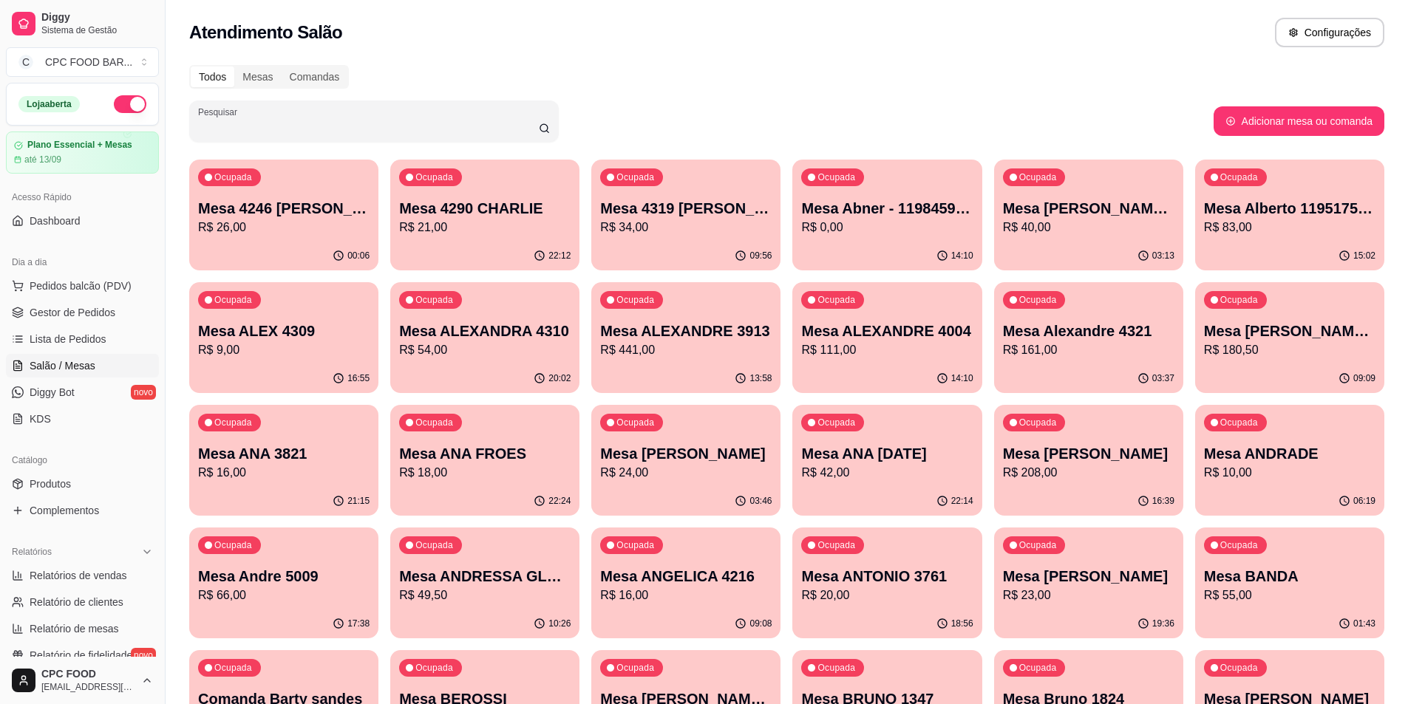
click at [235, 125] on input "Pesquisar" at bounding box center [368, 127] width 341 height 15
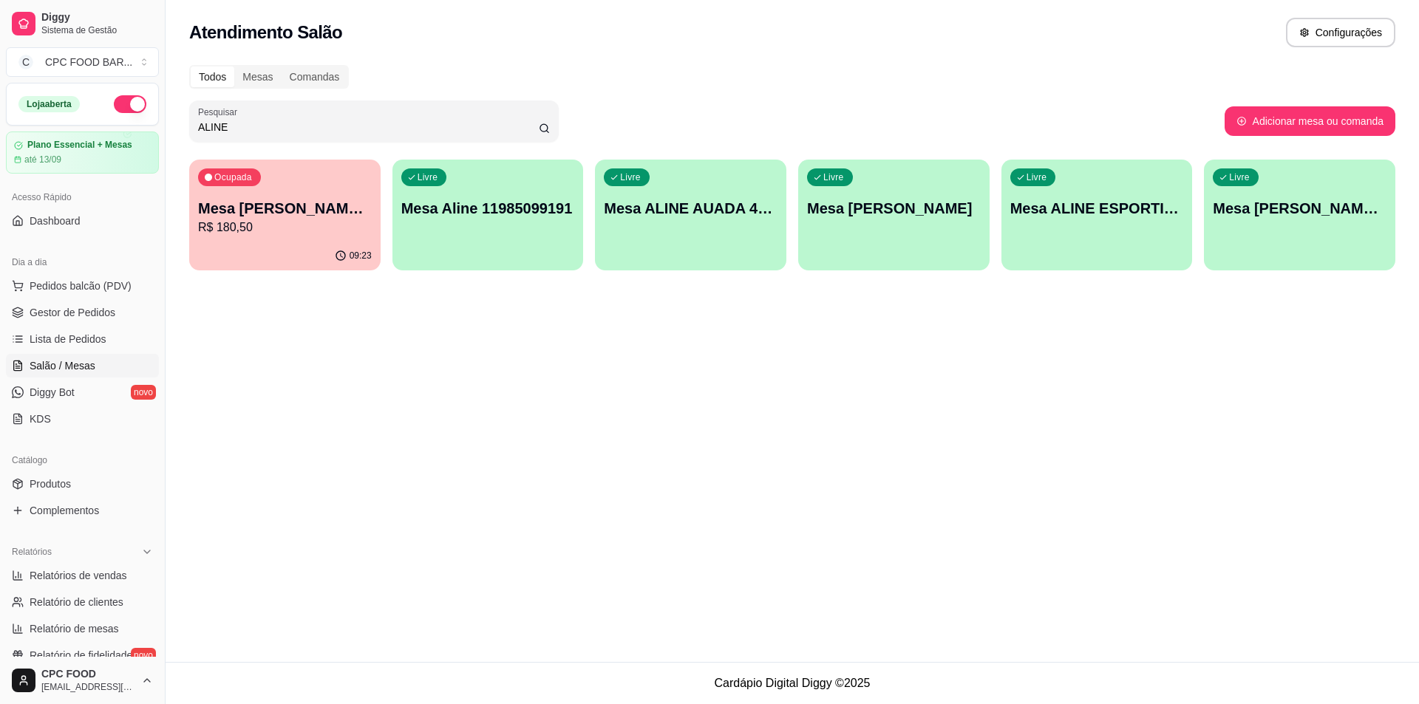
type input "ALINE"
click at [745, 251] on div "Livre Mesa ALINE AUADA 4274" at bounding box center [690, 206] width 191 height 93
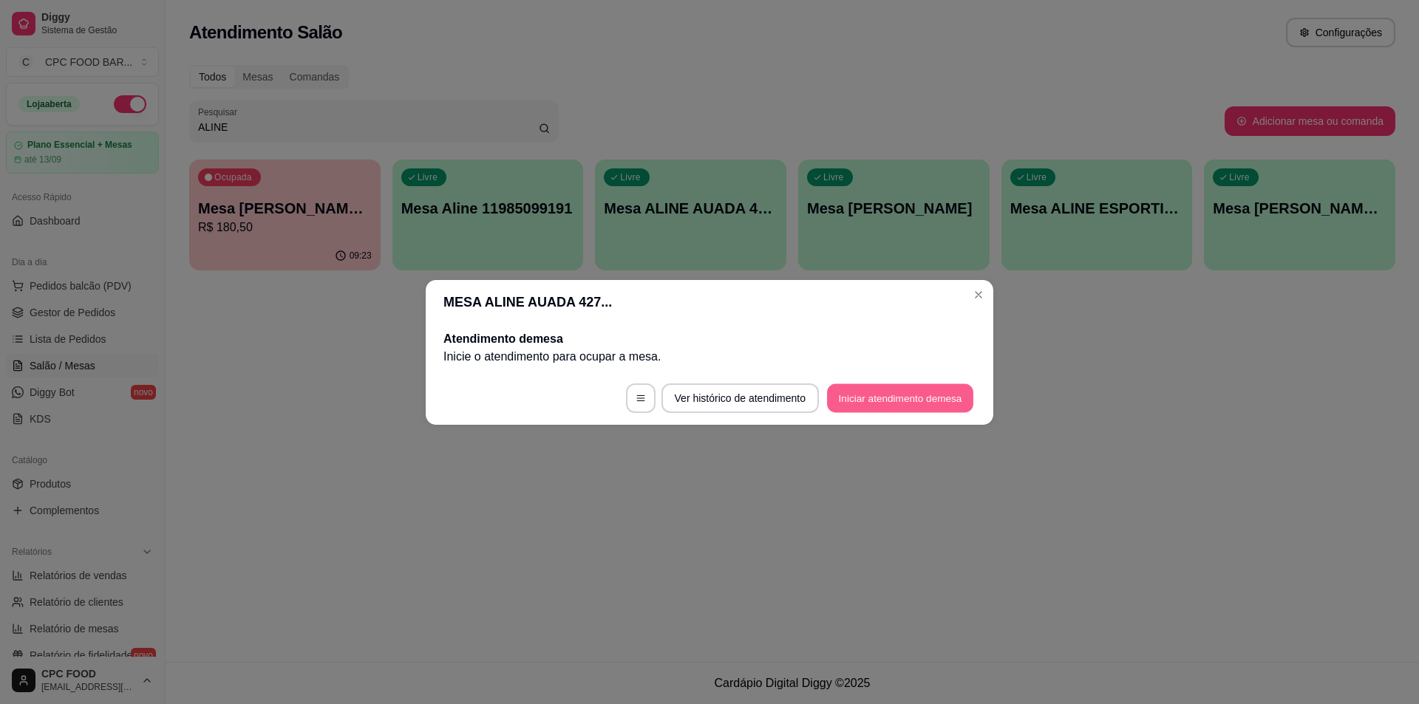
click at [889, 387] on button "Iniciar atendimento de mesa" at bounding box center [900, 397] width 146 height 29
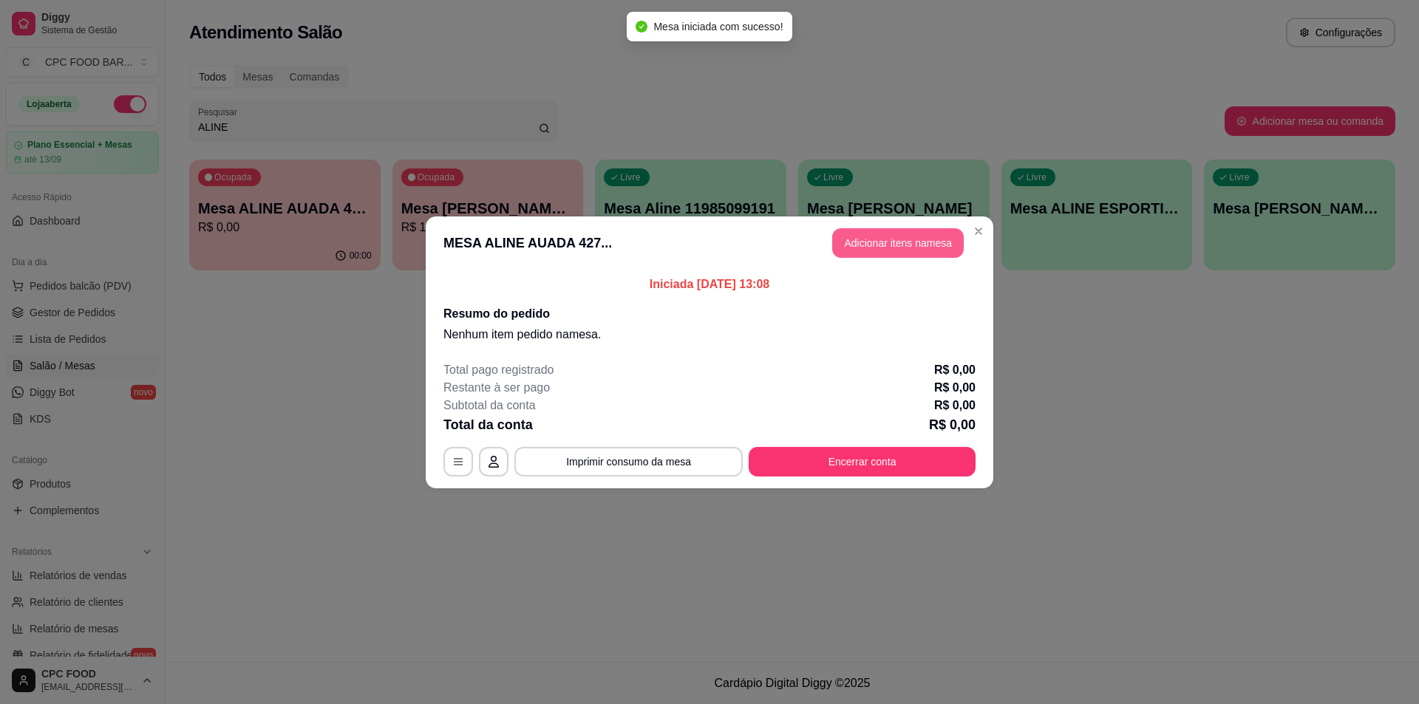
click at [863, 240] on button "Adicionar itens na mesa" at bounding box center [898, 243] width 132 height 30
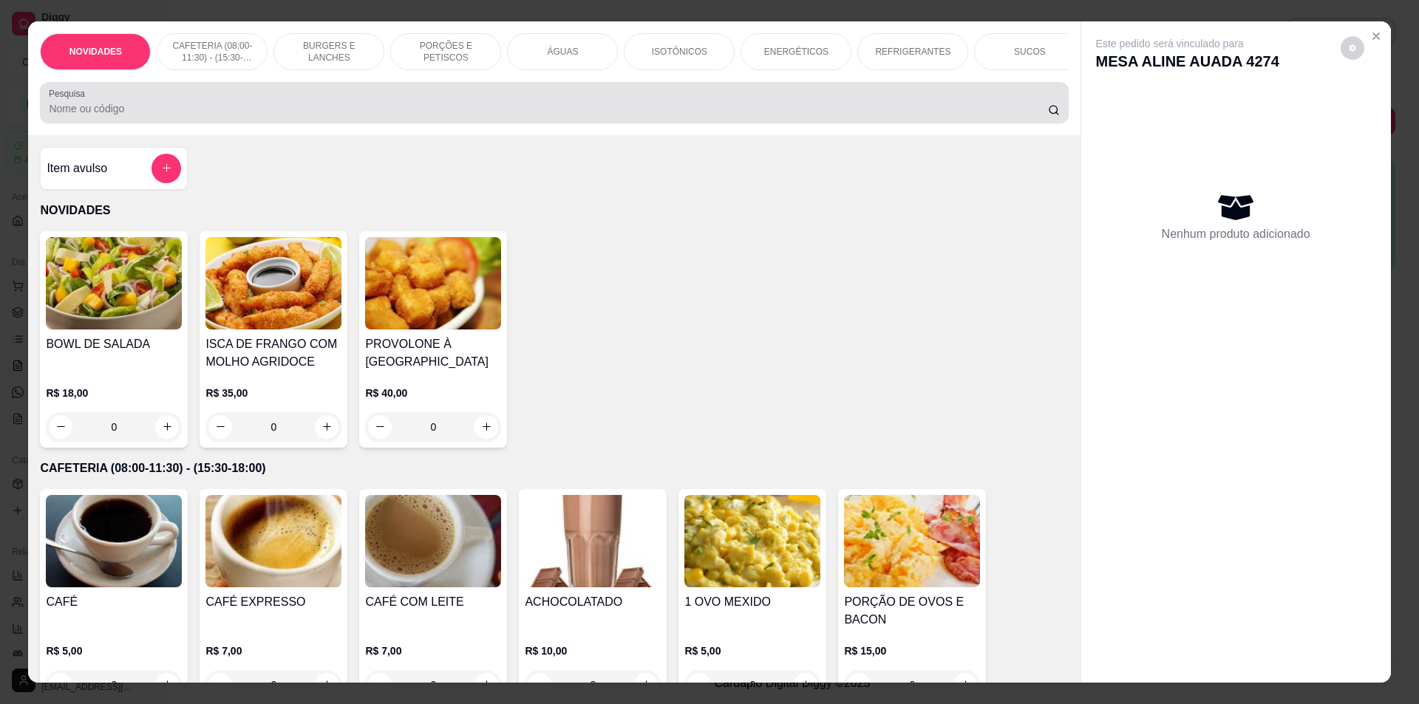
click at [322, 116] on input "Pesquisa" at bounding box center [548, 108] width 998 height 15
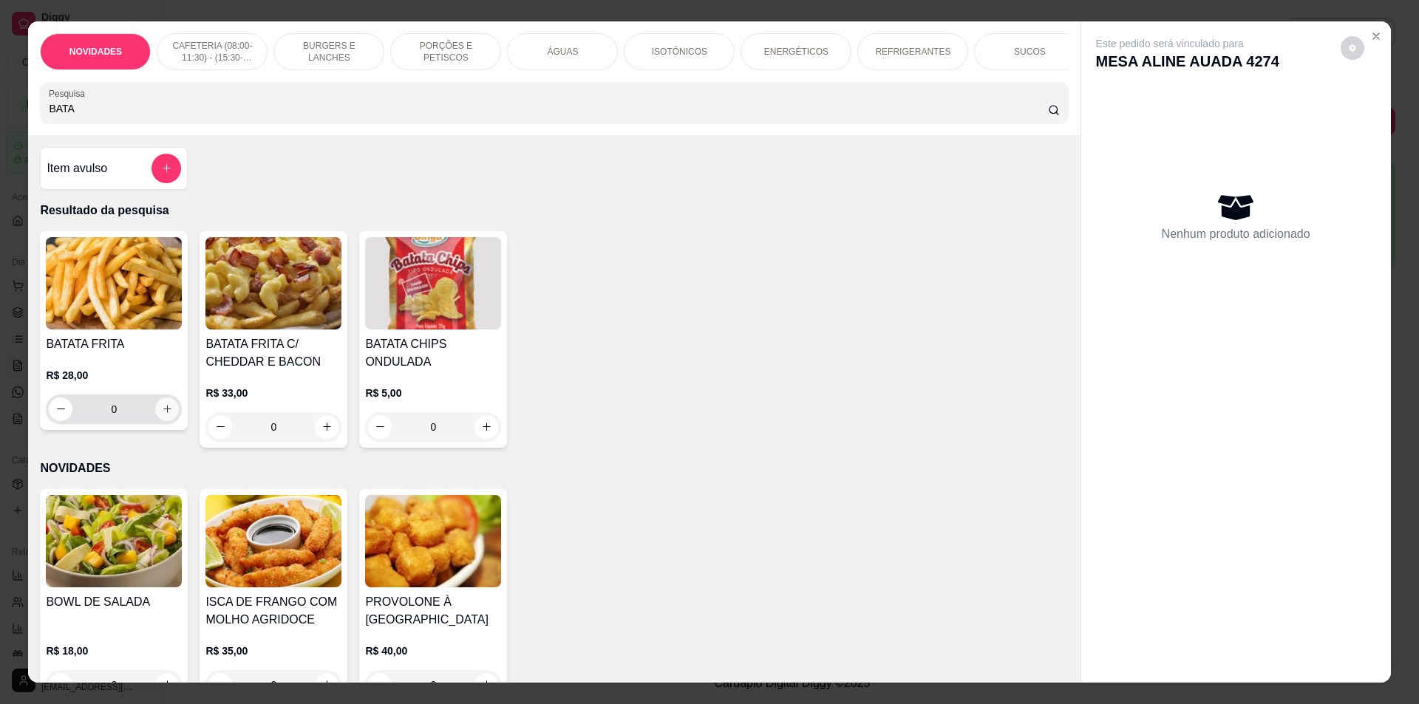
type input "BATA"
click at [165, 415] on icon "increase-product-quantity" at bounding box center [167, 408] width 11 height 11
type input "1"
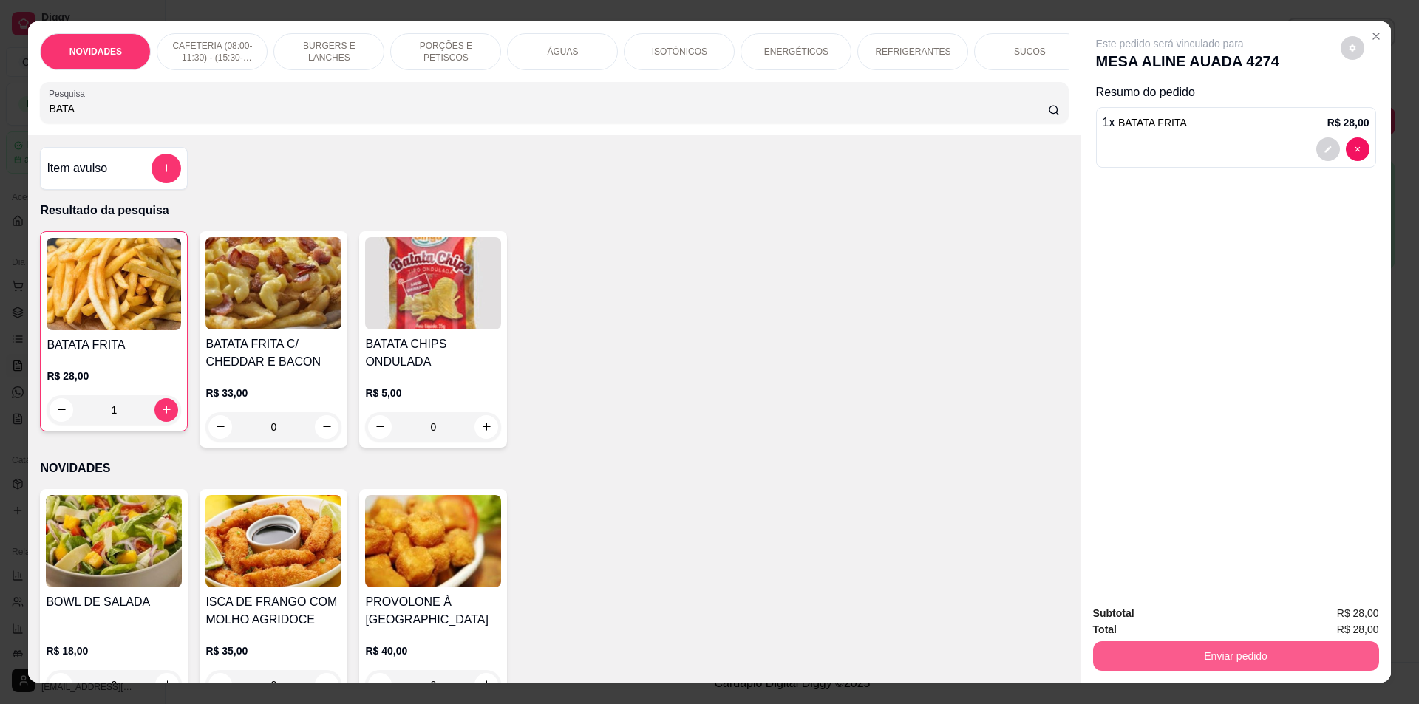
click at [1203, 656] on button "Enviar pedido" at bounding box center [1236, 656] width 286 height 30
click at [1196, 618] on button "Não registrar e enviar pedido" at bounding box center [1187, 620] width 154 height 28
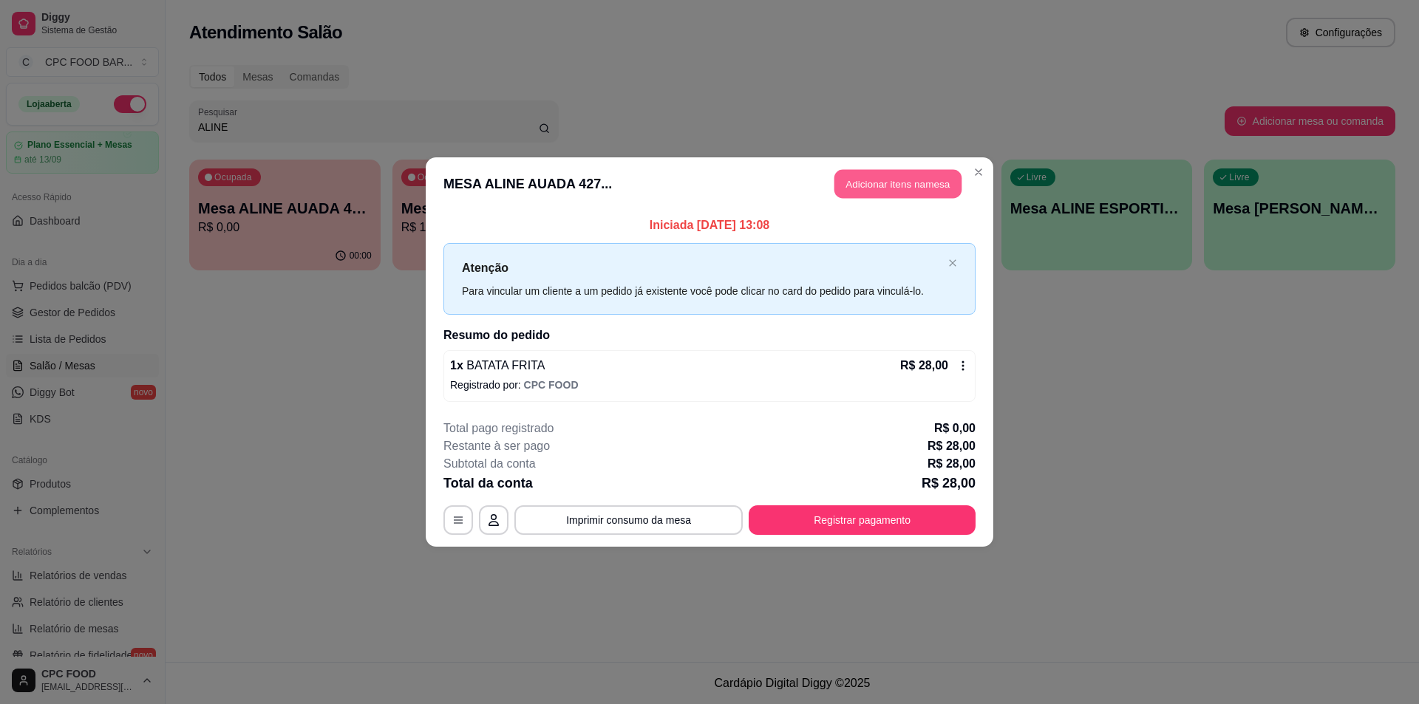
click at [859, 187] on button "Adicionar itens na mesa" at bounding box center [897, 184] width 127 height 29
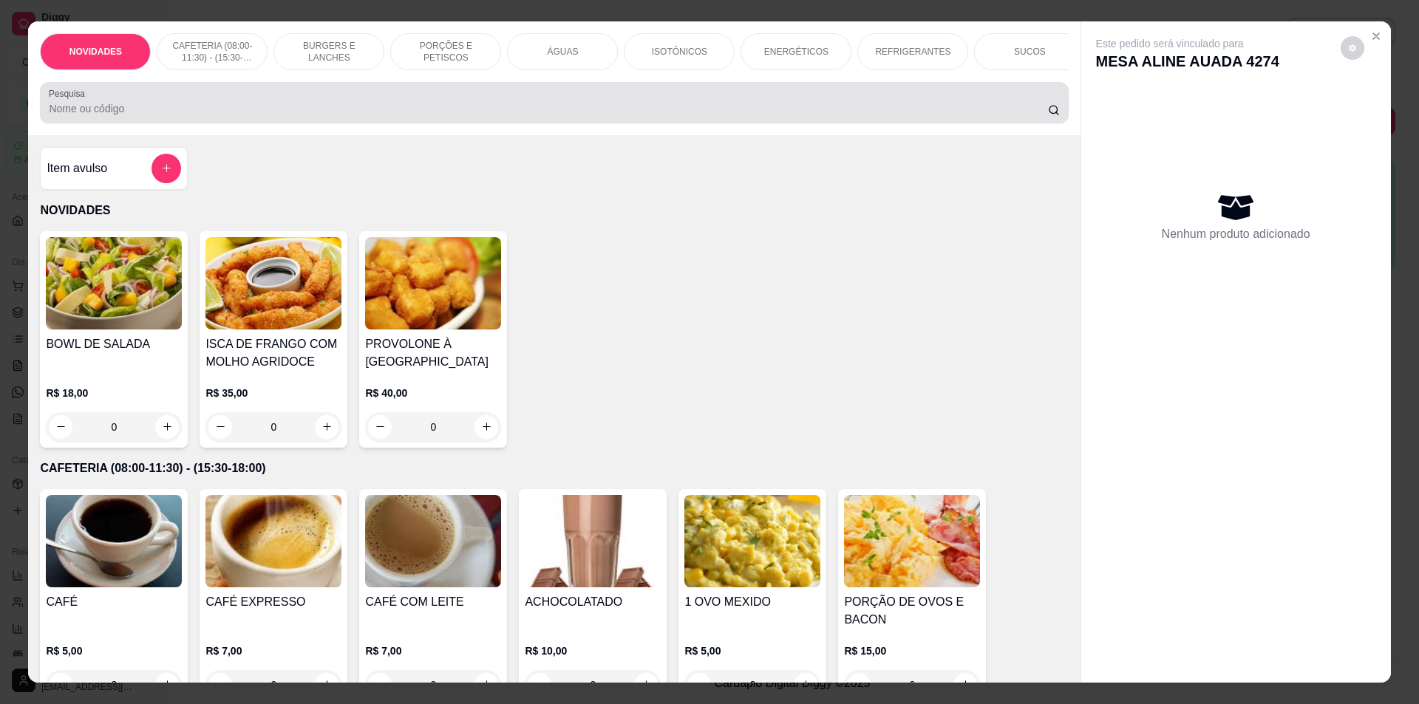
click at [645, 112] on input "Pesquisa" at bounding box center [548, 108] width 998 height 15
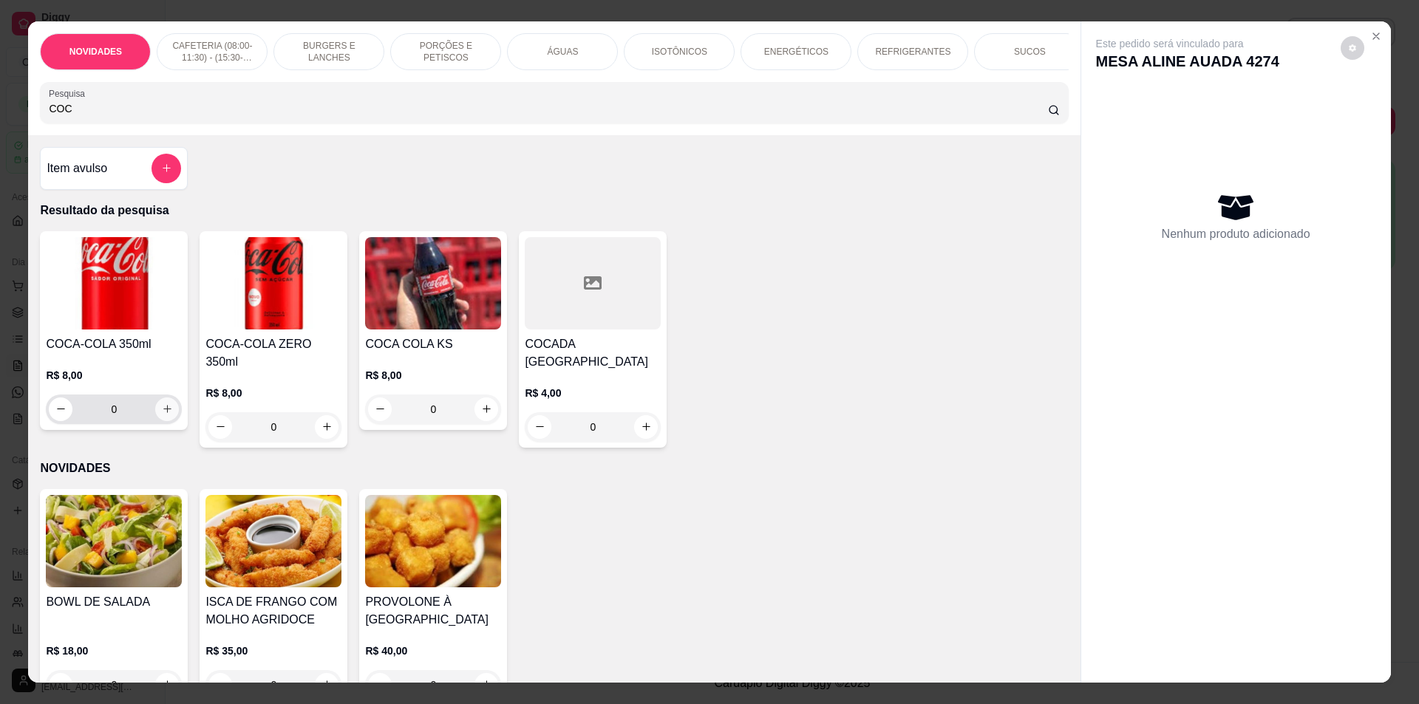
type input "COC"
click at [162, 415] on icon "increase-product-quantity" at bounding box center [167, 408] width 11 height 11
type input "1"
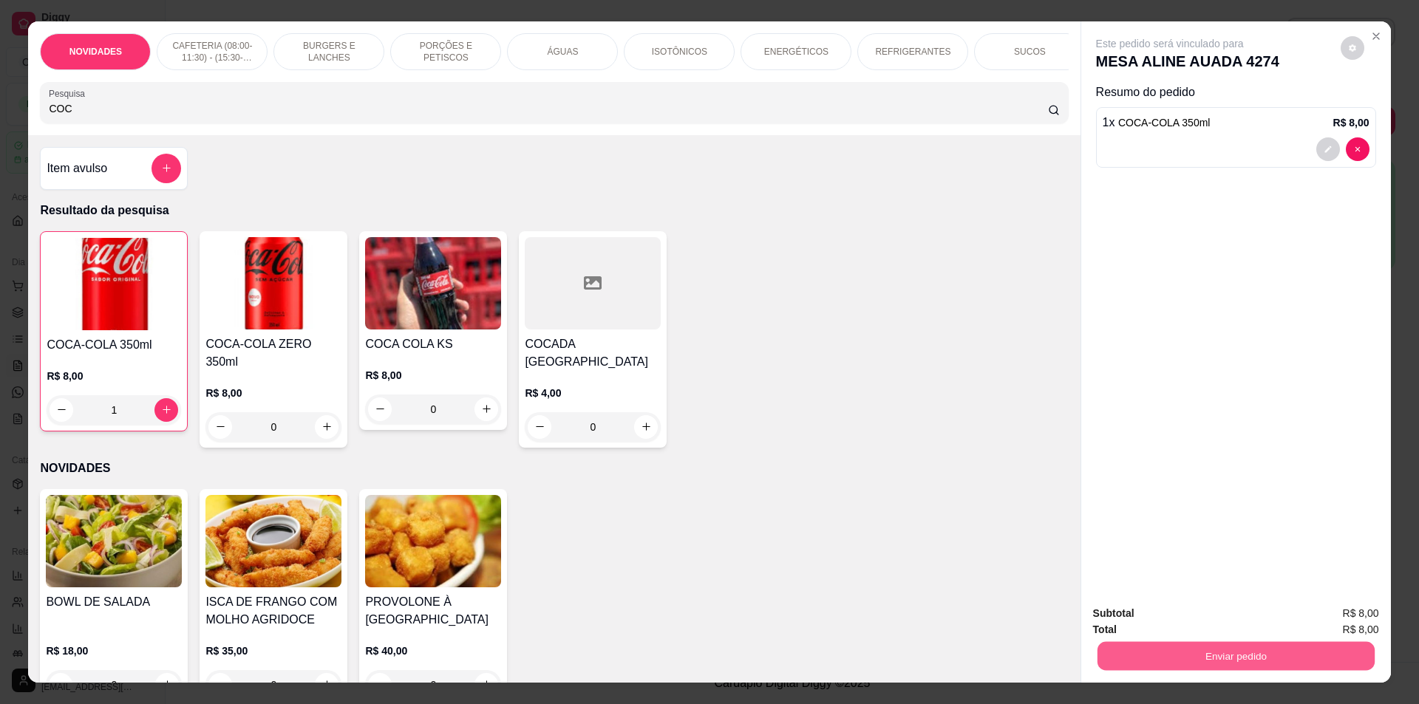
click at [1122, 644] on button "Enviar pedido" at bounding box center [1235, 656] width 277 height 29
click at [1128, 624] on button "Não registrar e enviar pedido" at bounding box center [1187, 620] width 154 height 28
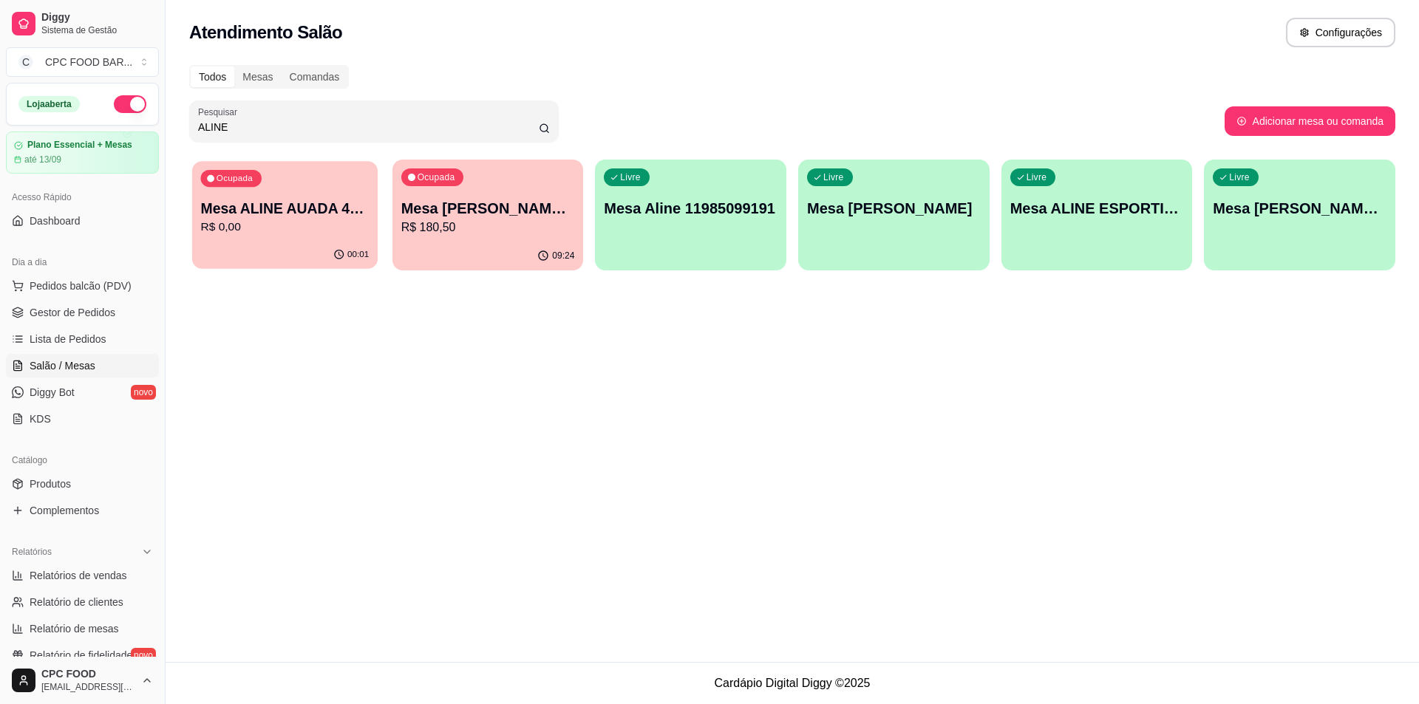
click at [210, 239] on div "Ocupada Mesa ALINE AUADA 4274 R$ 0,00" at bounding box center [284, 201] width 185 height 80
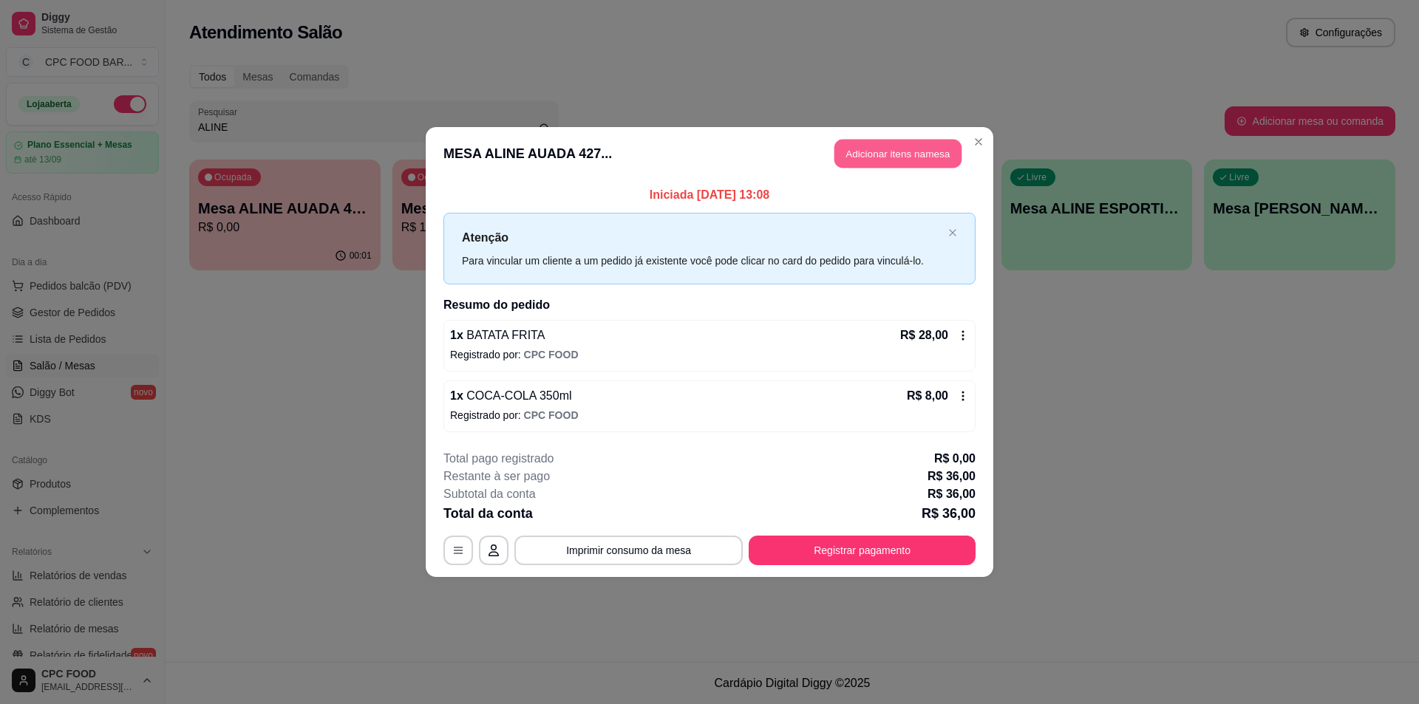
click at [846, 156] on button "Adicionar itens na mesa" at bounding box center [897, 154] width 127 height 29
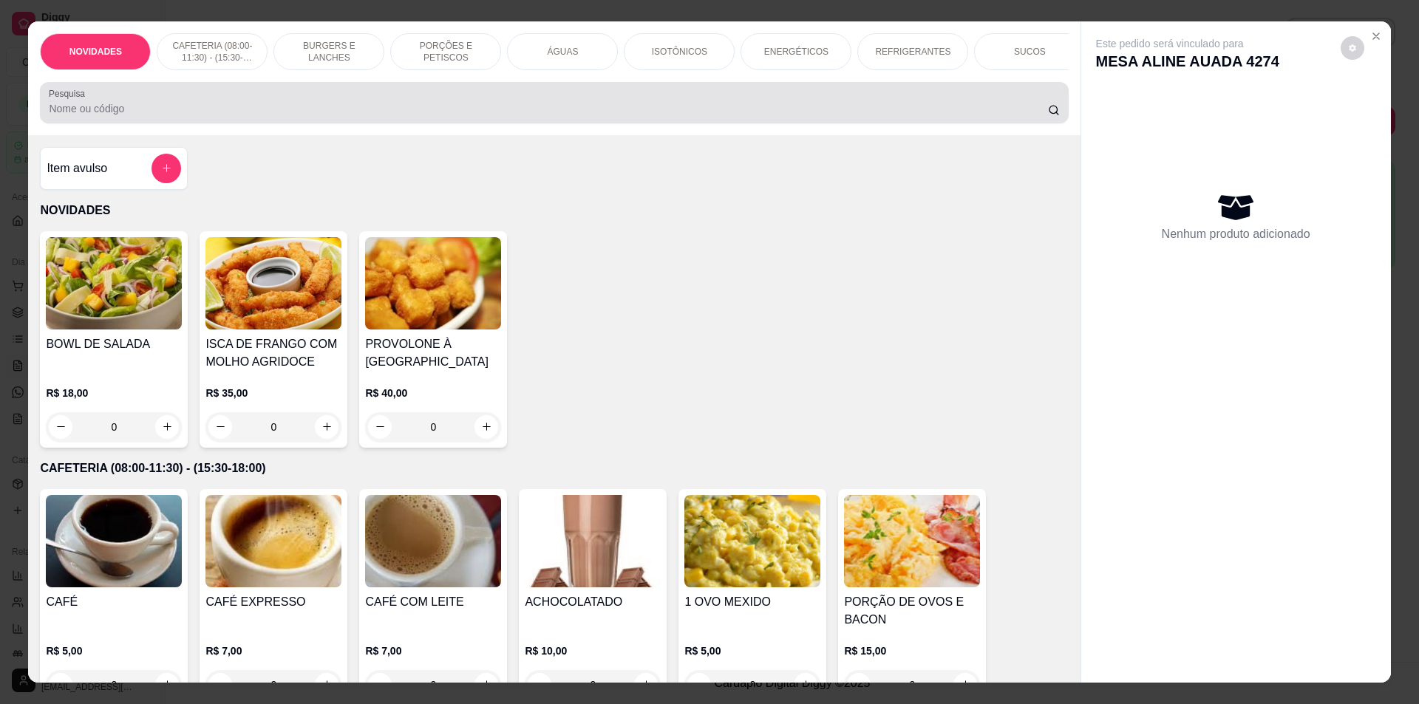
click at [771, 116] on input "Pesquisa" at bounding box center [548, 108] width 998 height 15
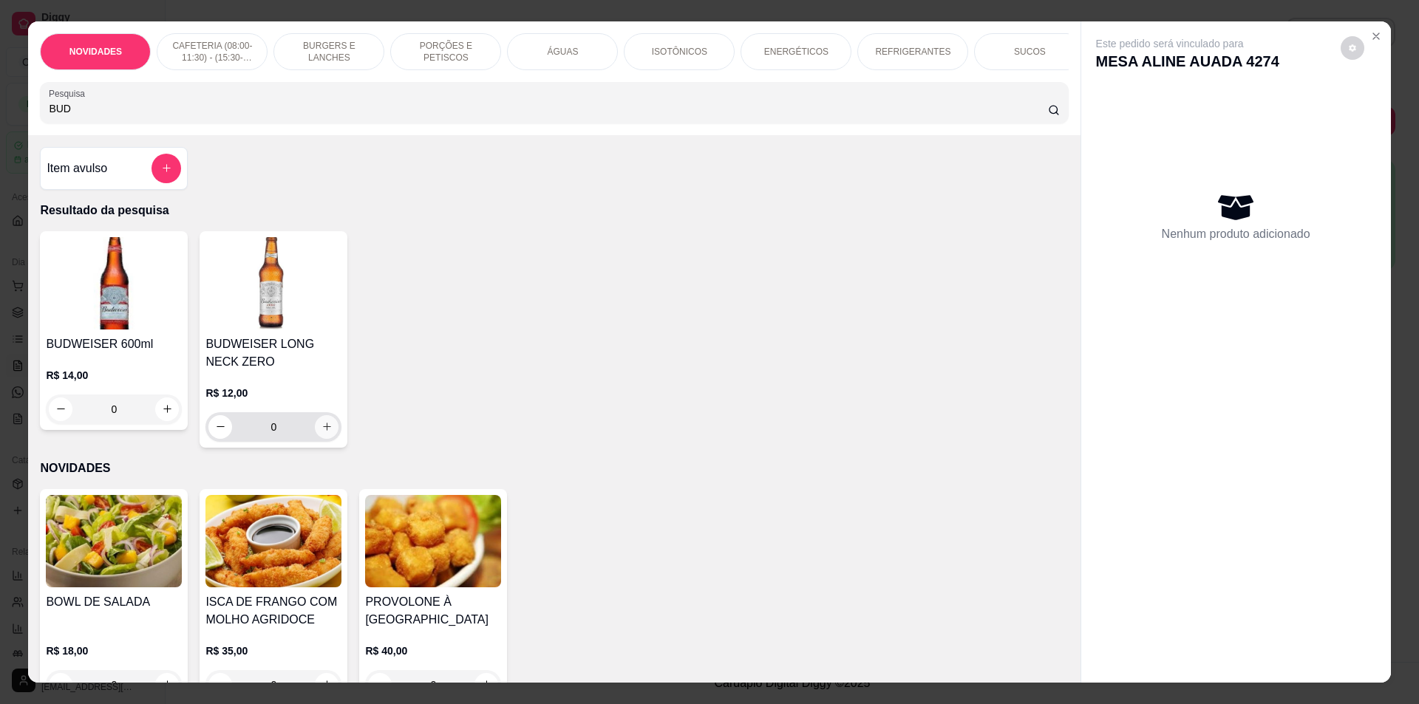
type input "BUD"
click at [323, 431] on icon "increase-product-quantity" at bounding box center [326, 426] width 7 height 7
type input "1"
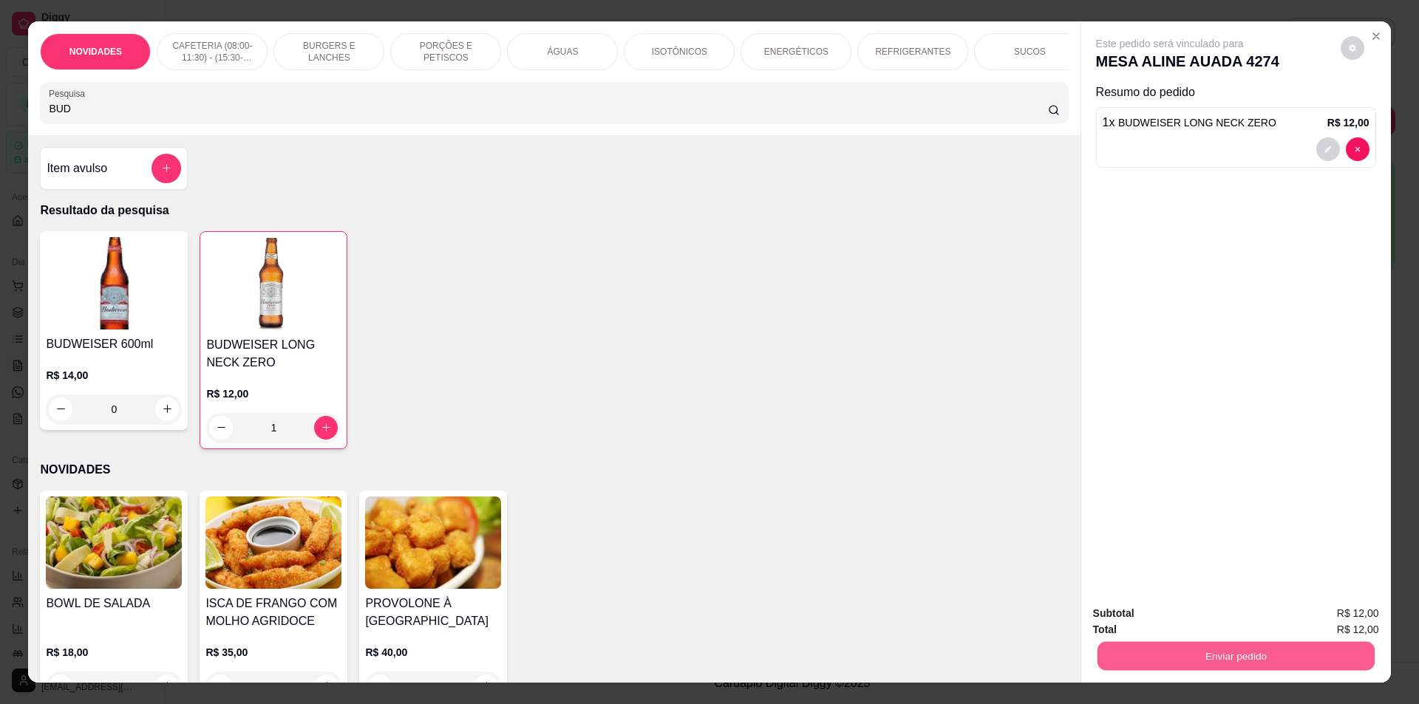
click at [1160, 647] on button "Enviar pedido" at bounding box center [1235, 656] width 277 height 29
click at [1172, 616] on button "Não registrar e enviar pedido" at bounding box center [1186, 619] width 149 height 27
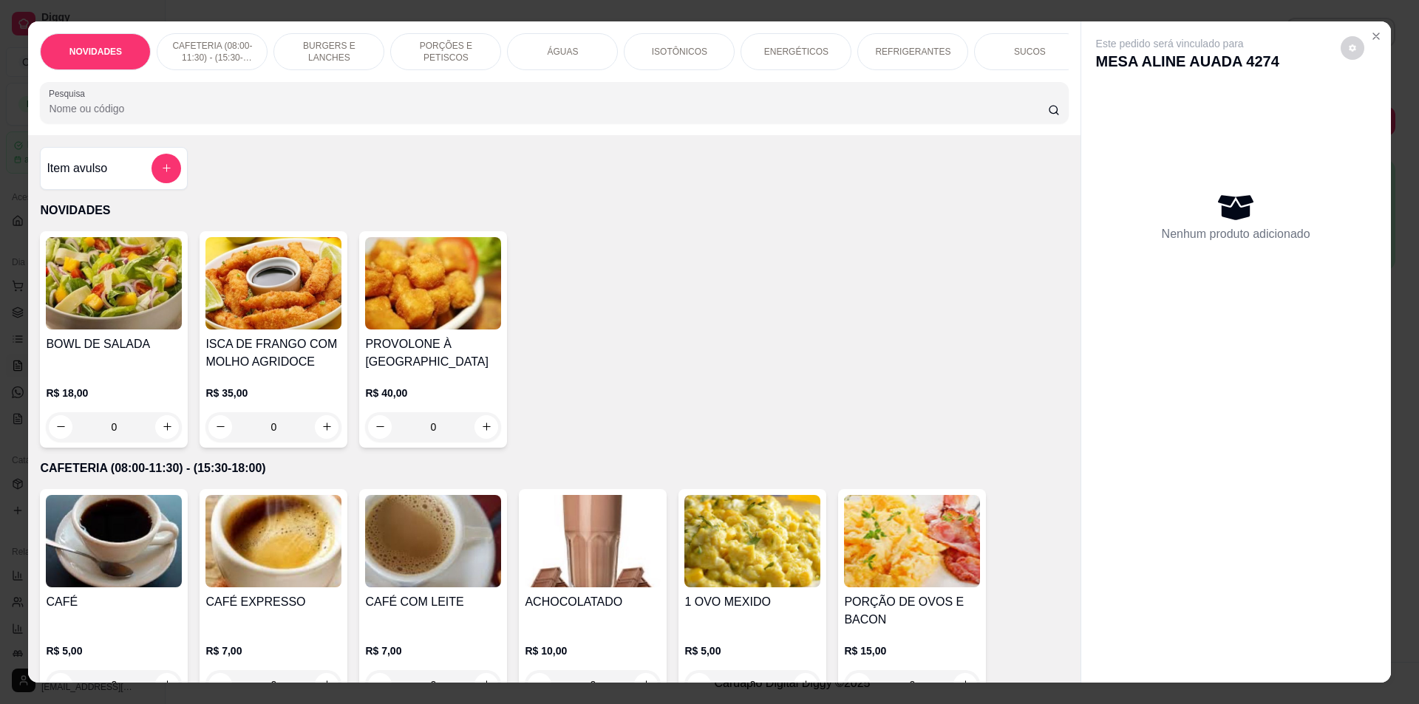
scroll to position [26, 0]
